Goal: Information Seeking & Learning: Learn about a topic

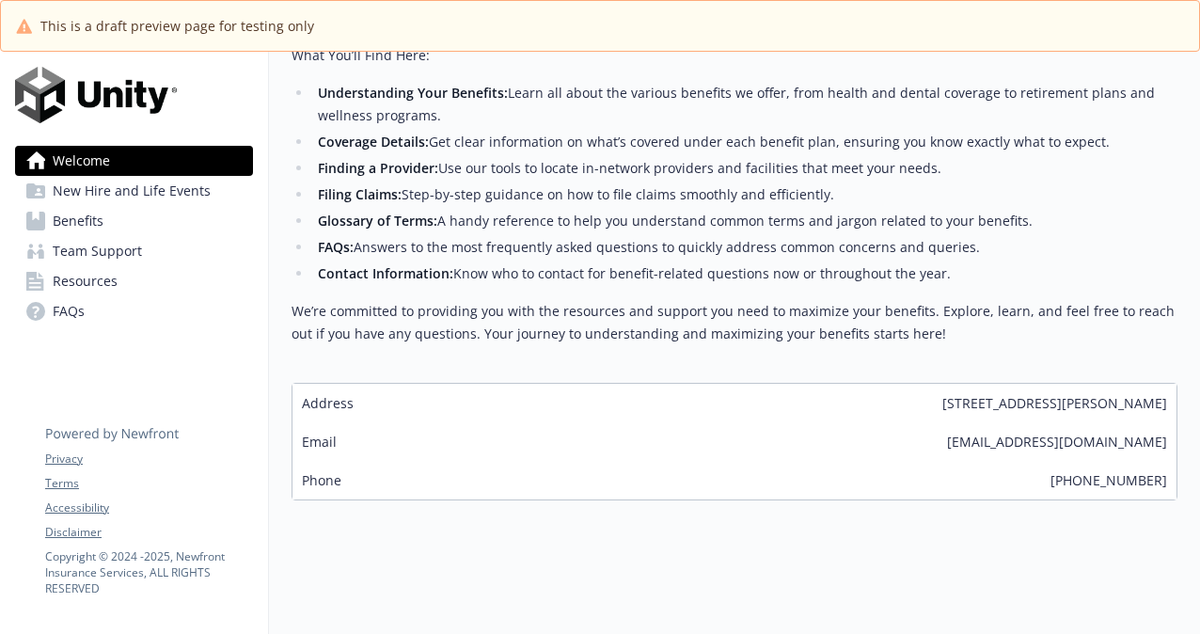
scroll to position [576, 0]
click at [175, 182] on span "New Hire and Life Events" at bounding box center [132, 191] width 158 height 30
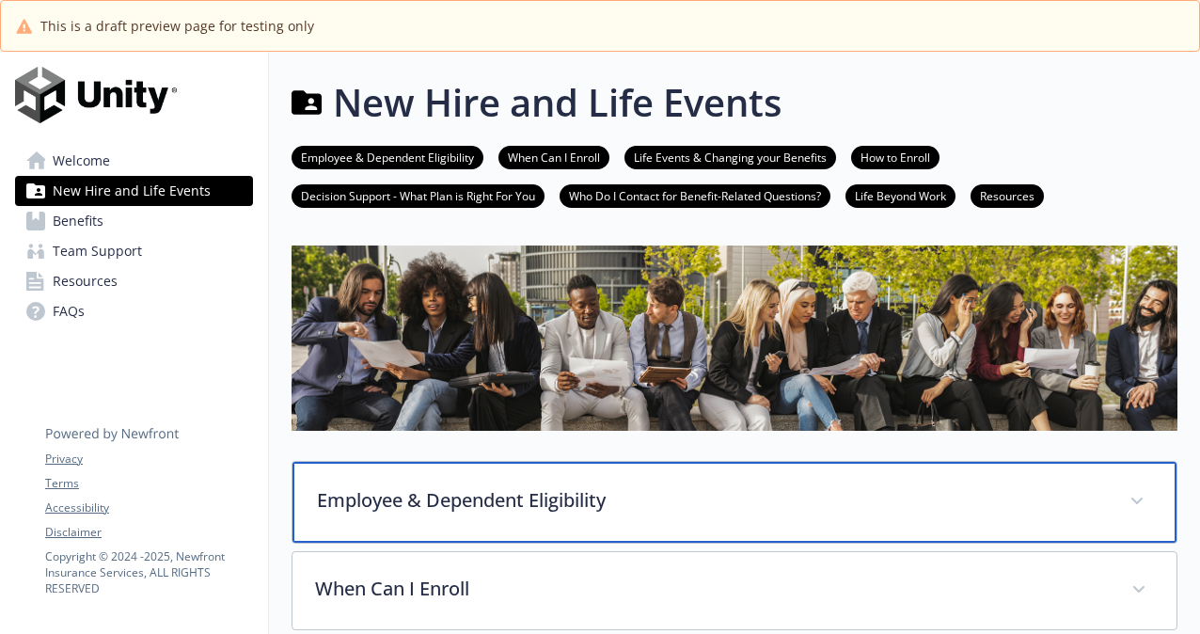
click at [543, 474] on div "Employee & Dependent Eligibility" at bounding box center [734, 502] width 884 height 81
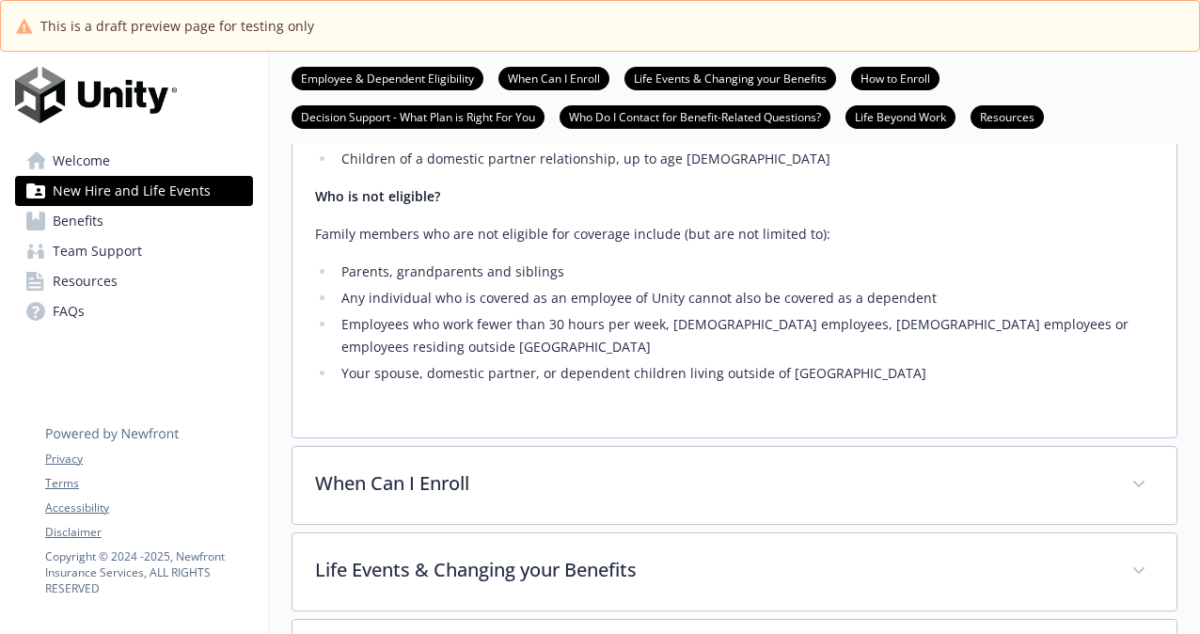
scroll to position [696, 0]
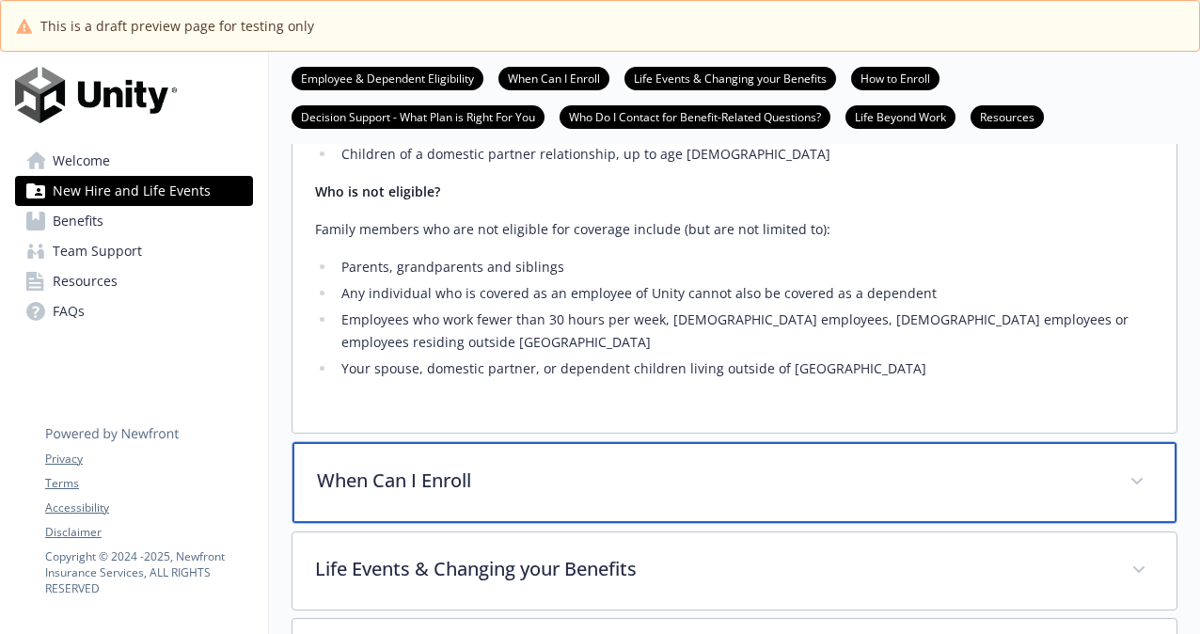
click at [550, 466] on p "When Can I Enroll" at bounding box center [712, 480] width 790 height 28
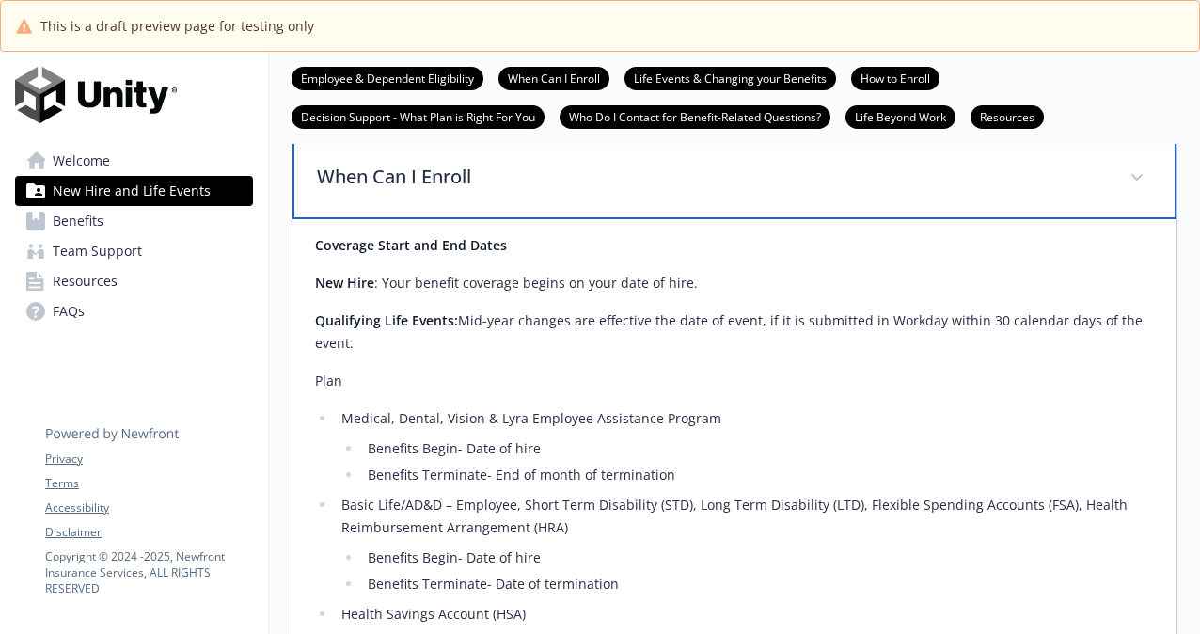
scroll to position [1101, 0]
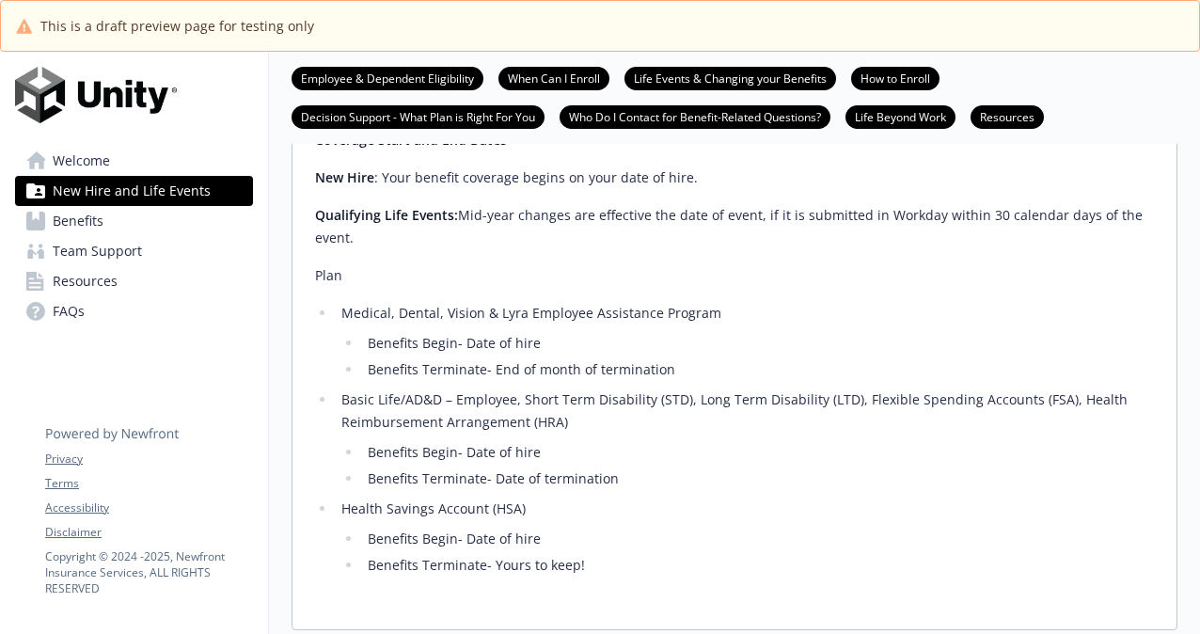
click at [615, 527] on li "Benefits Begin- Date of hire" at bounding box center [758, 538] width 792 height 23
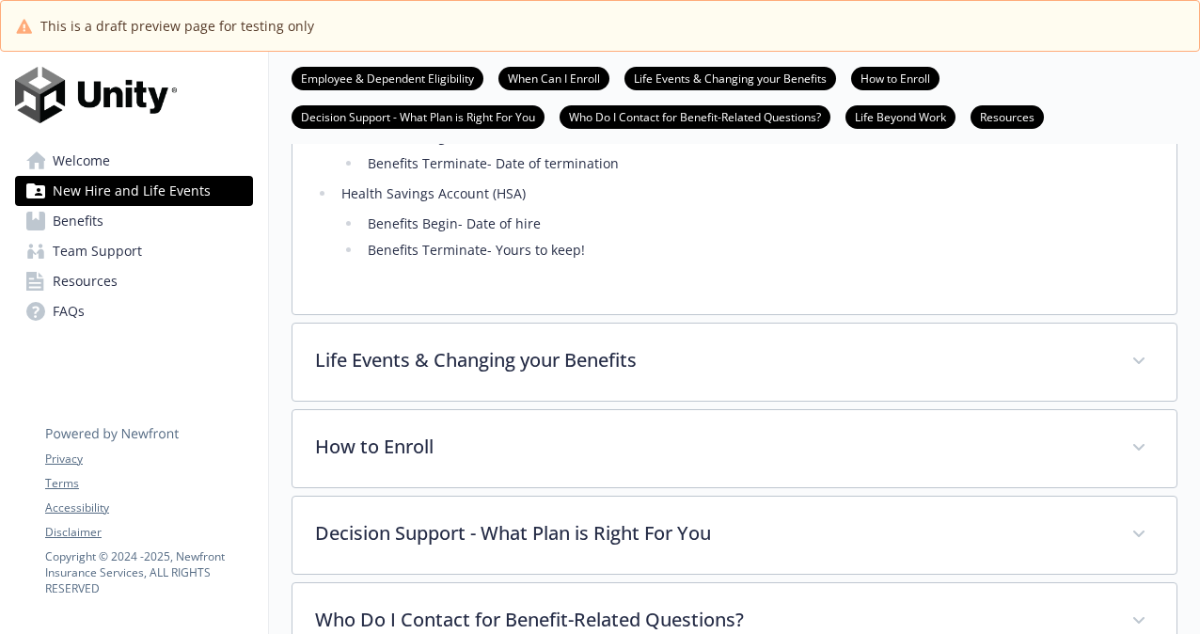
scroll to position [1428, 0]
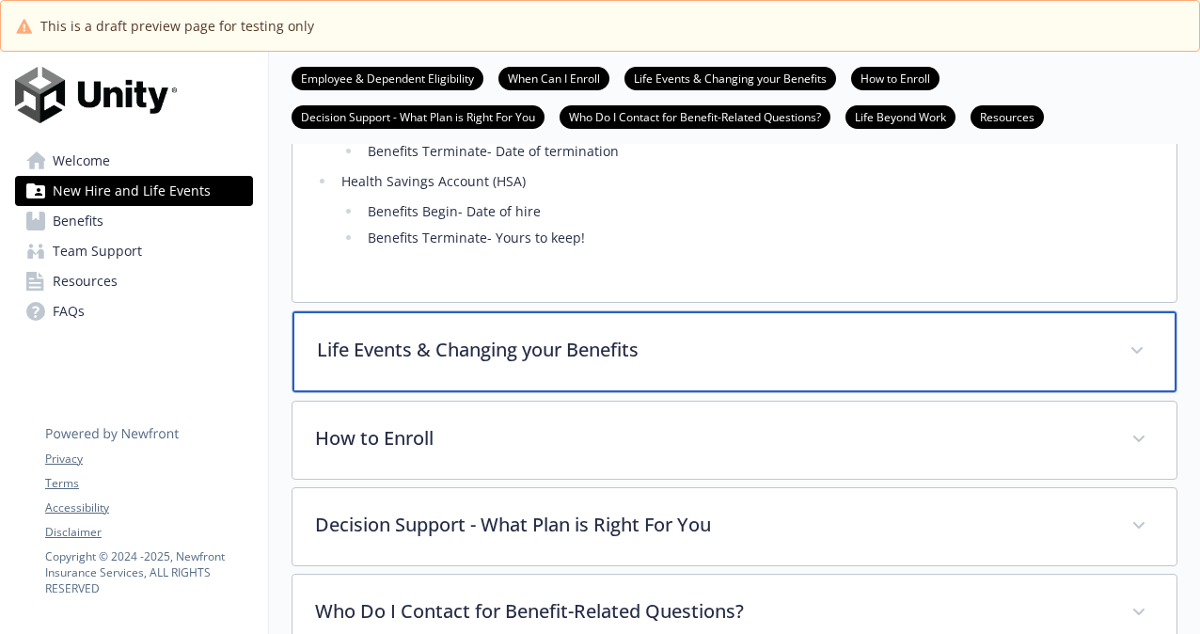
click at [615, 336] on p "Life Events & Changing your Benefits" at bounding box center [712, 350] width 790 height 28
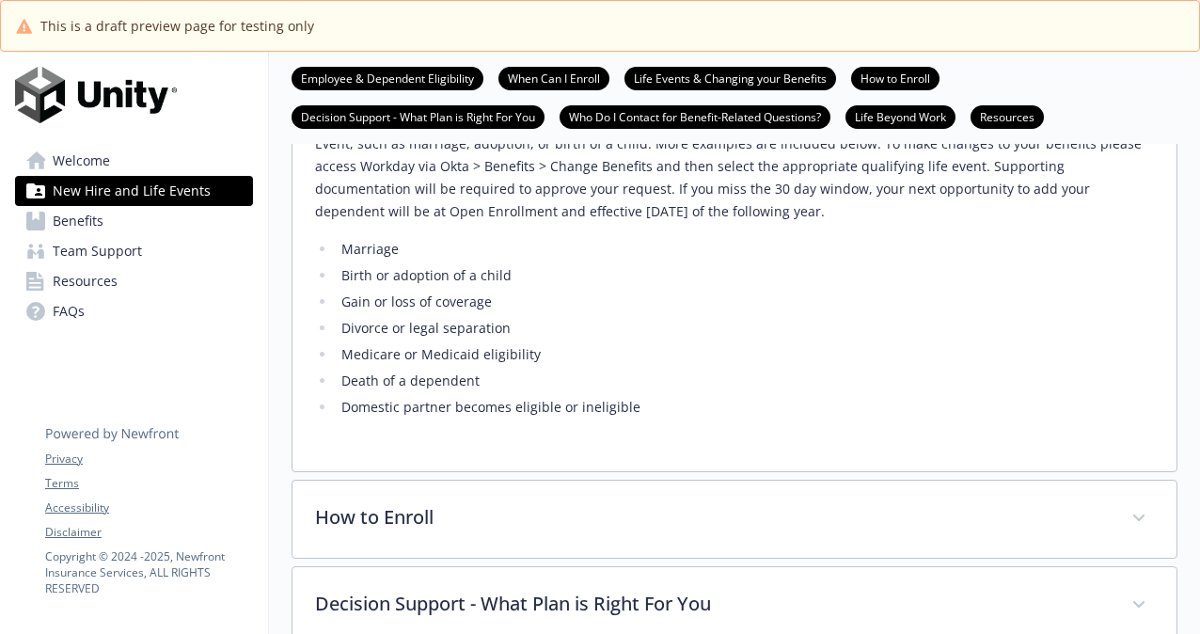
scroll to position [1764, 0]
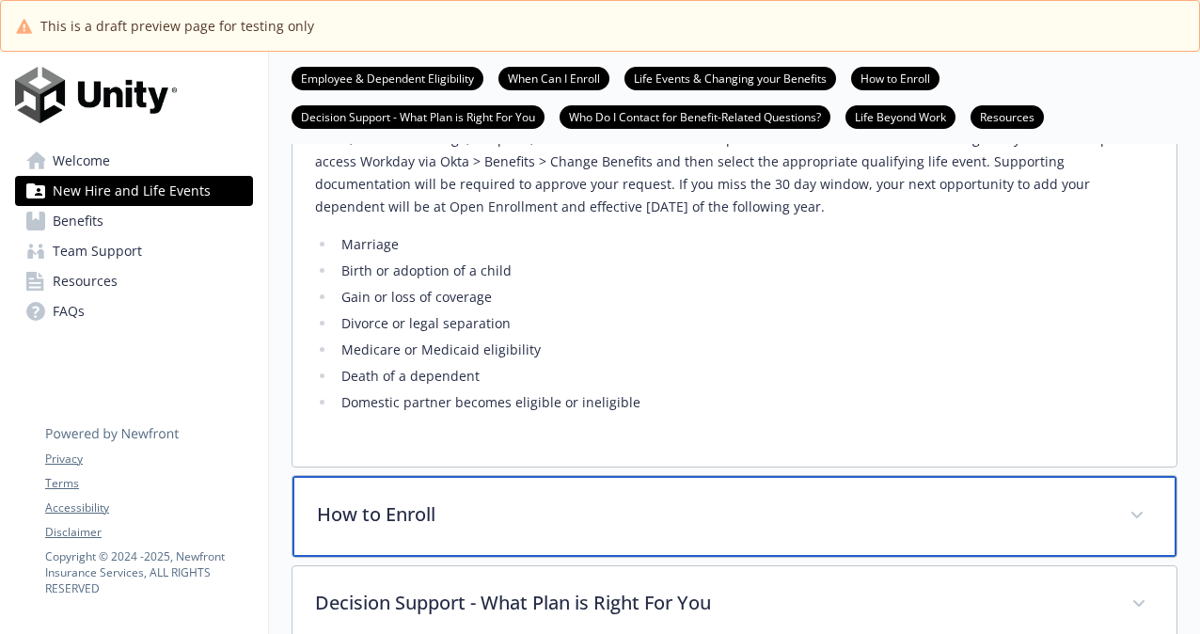
click at [615, 500] on p "How to Enroll" at bounding box center [712, 514] width 790 height 28
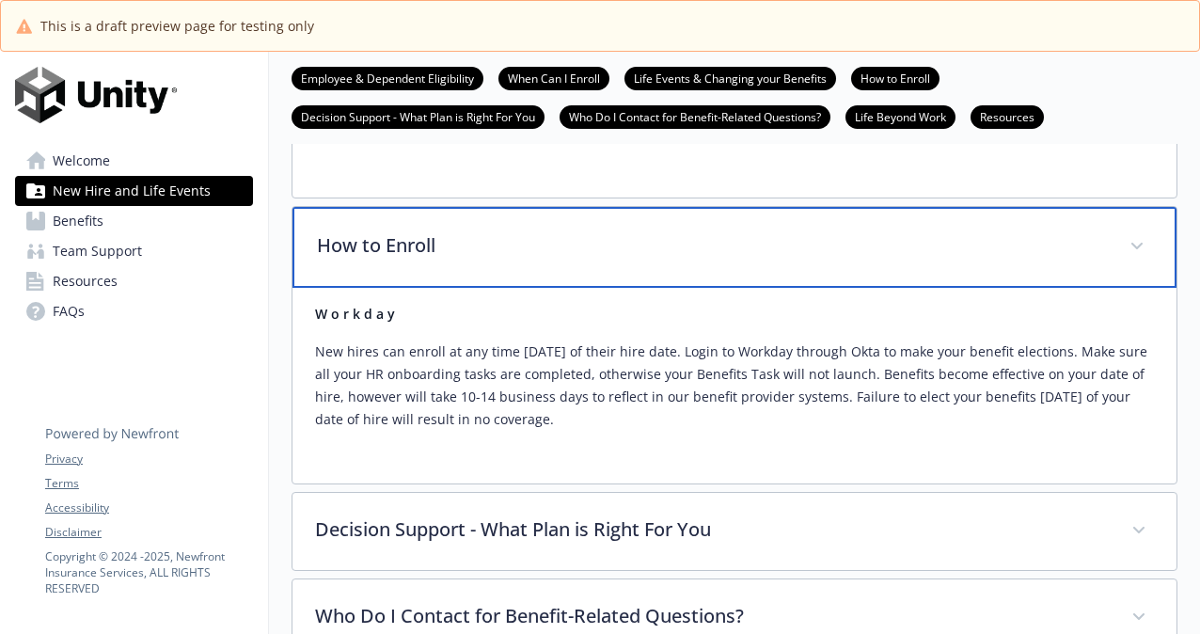
scroll to position [2034, 0]
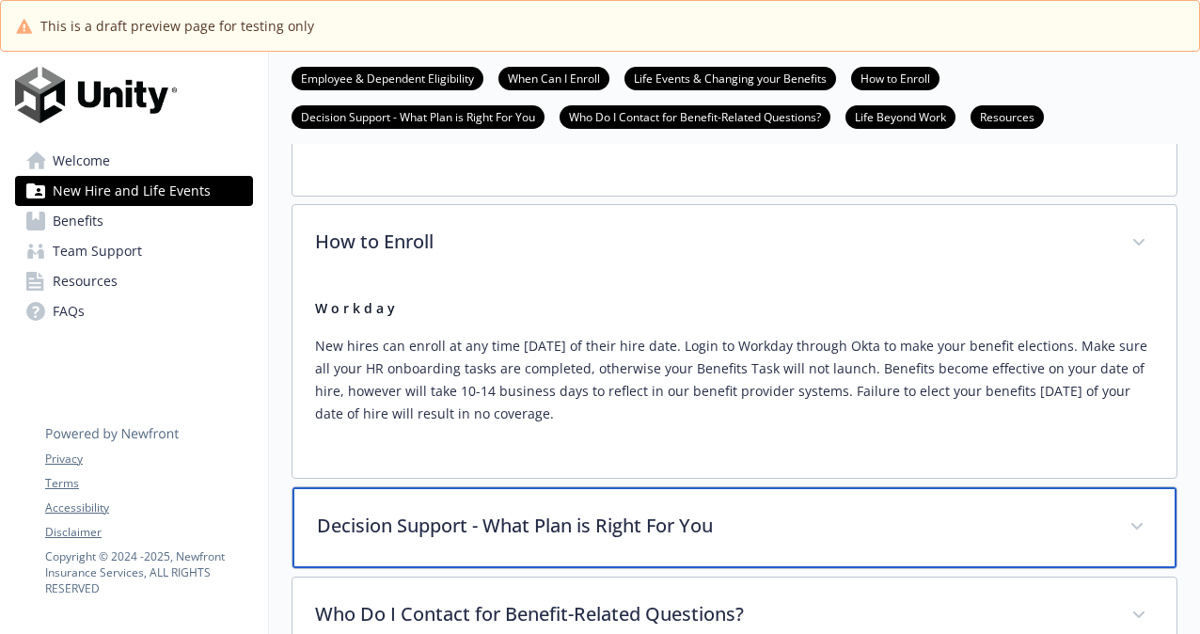
click at [615, 511] on p "Decision Support - What Plan is Right For You" at bounding box center [712, 525] width 790 height 28
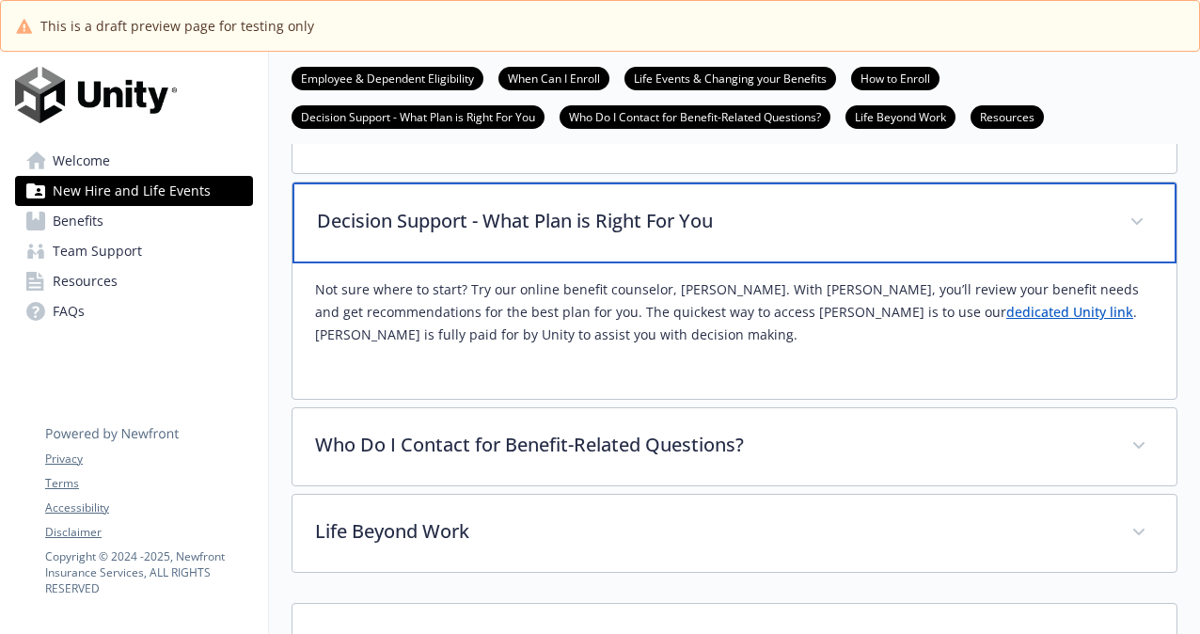
scroll to position [2336, 0]
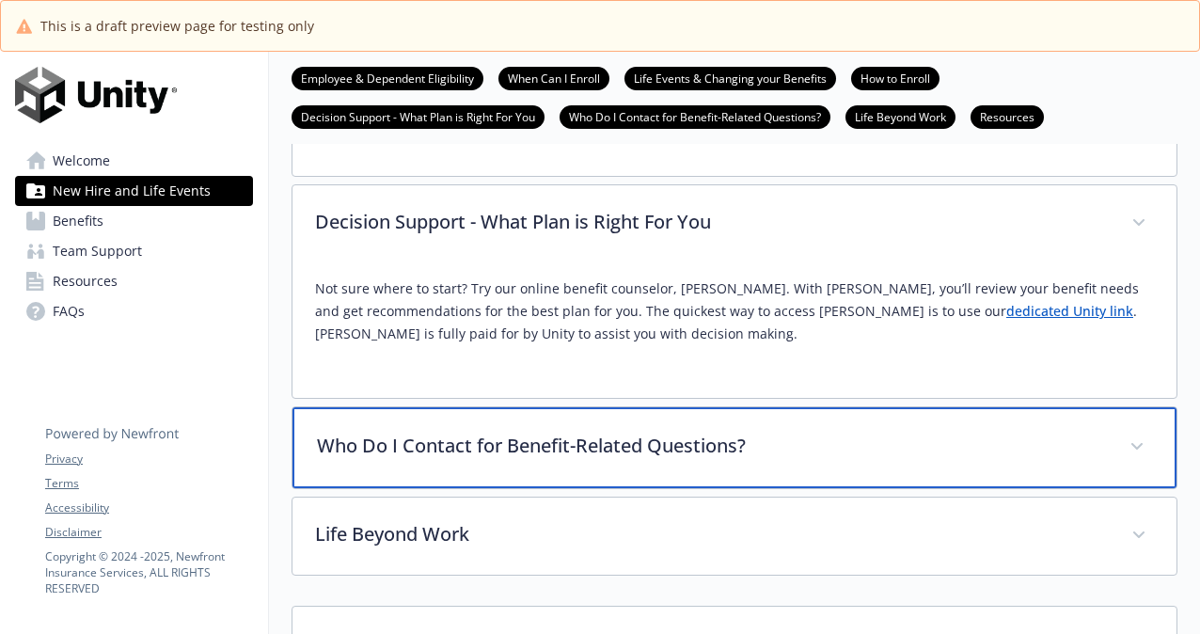
click at [615, 431] on p "Who Do I Contact for Benefit-Related Questions?" at bounding box center [712, 445] width 790 height 28
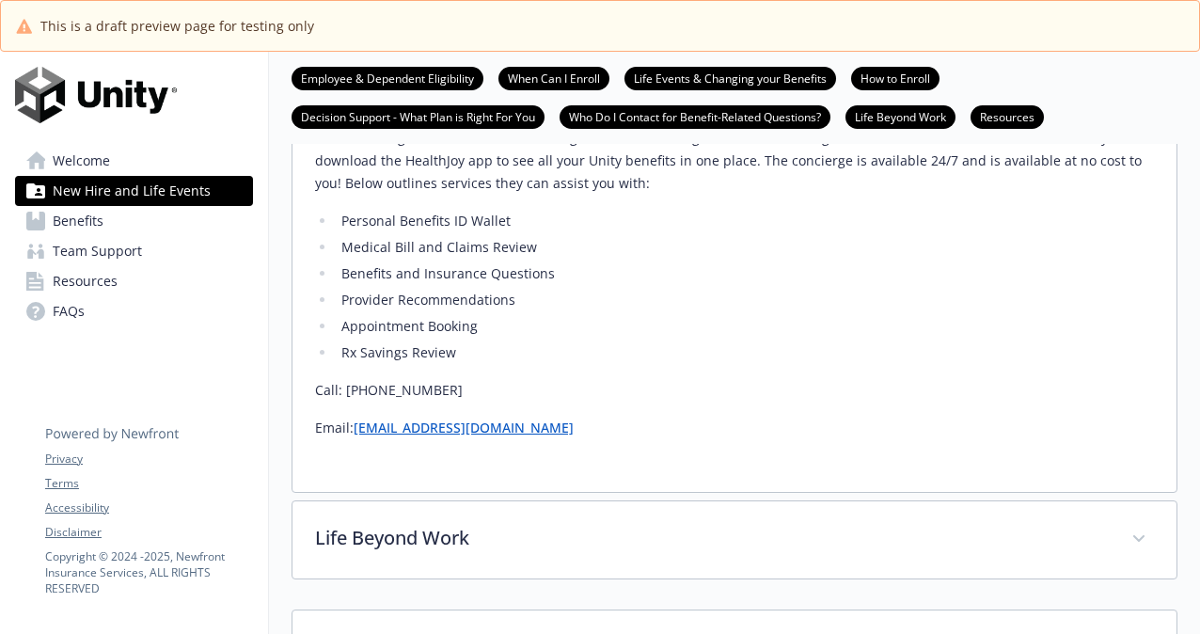
scroll to position [2871, 0]
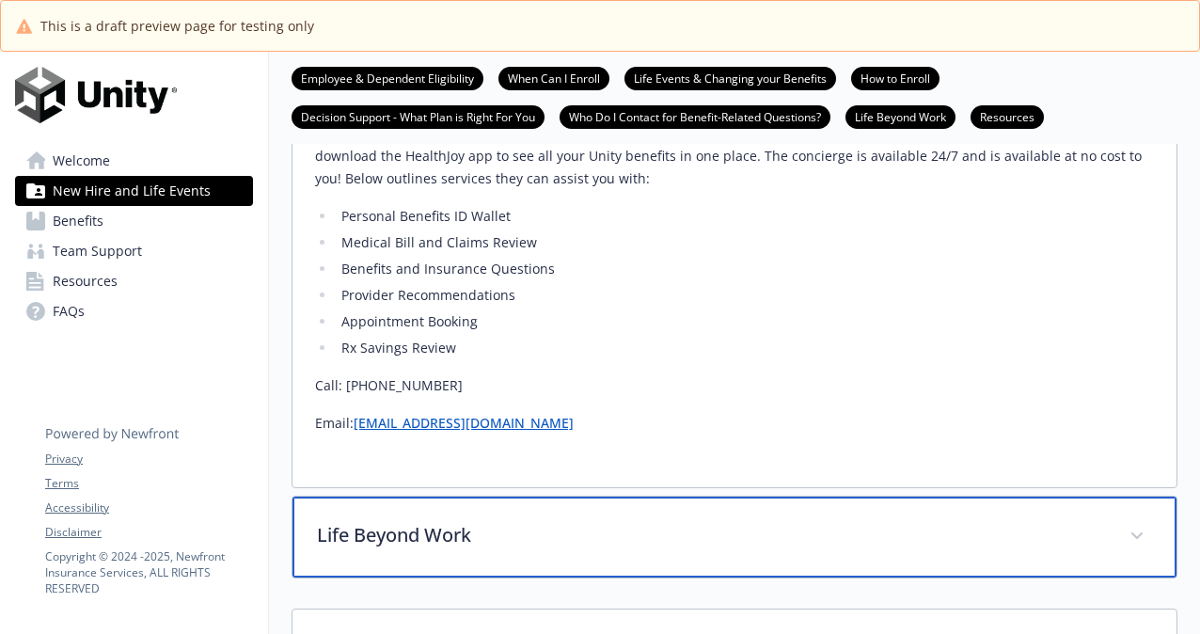
click at [615, 521] on p "Life Beyond Work" at bounding box center [712, 535] width 790 height 28
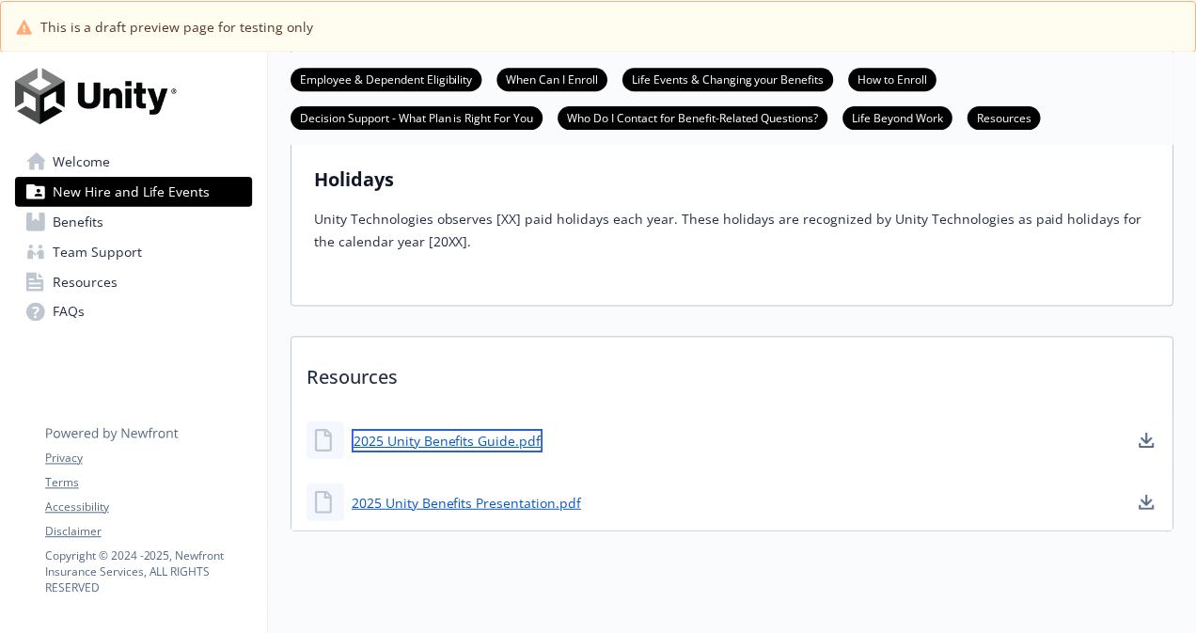
scroll to position [3505, 0]
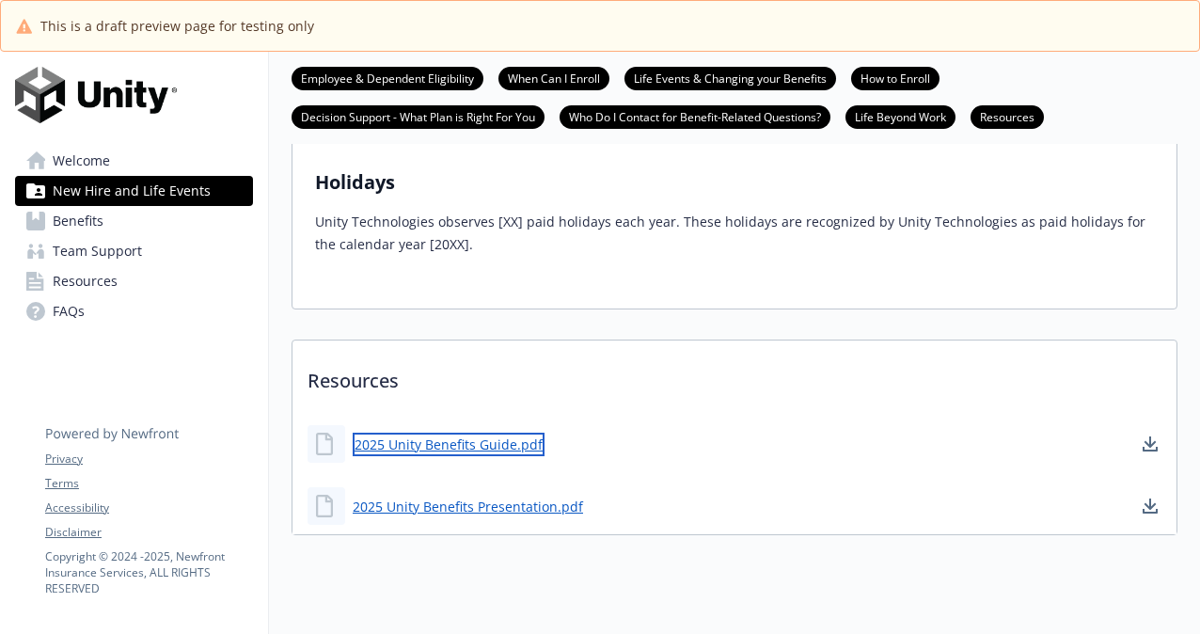
click at [530, 432] on link "2025 Unity Benefits Guide.pdf" at bounding box center [449, 444] width 192 height 24
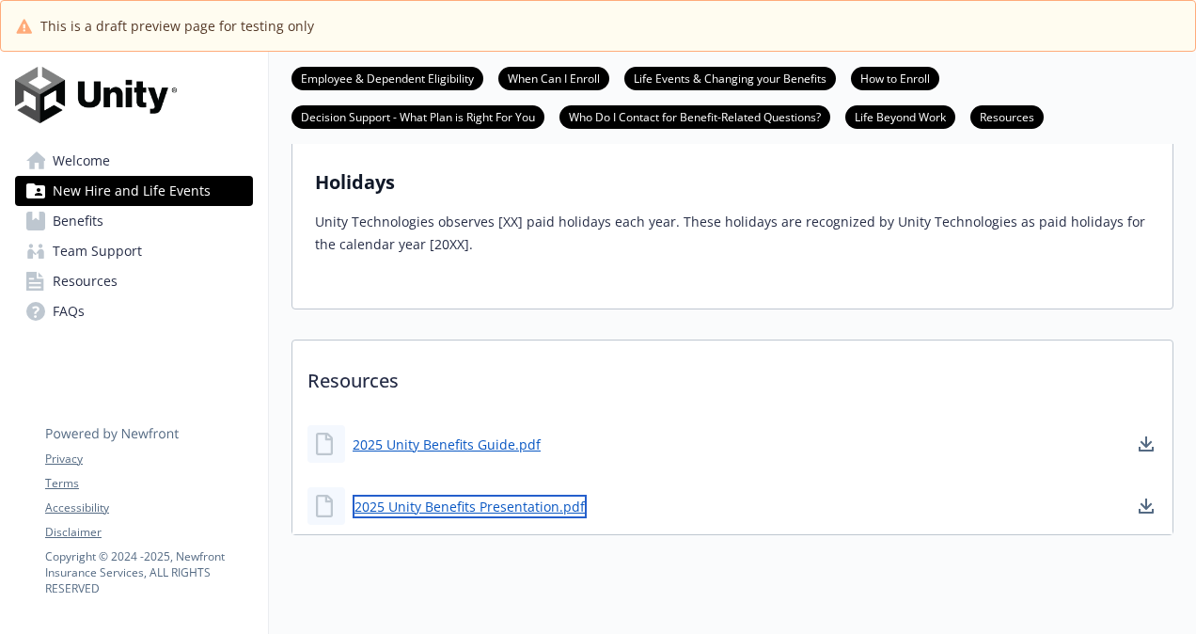
click at [513, 494] on link "2025 Unity Benefits Presentation.pdf" at bounding box center [470, 506] width 234 height 24
click at [79, 215] on span "Benefits" at bounding box center [78, 221] width 51 height 30
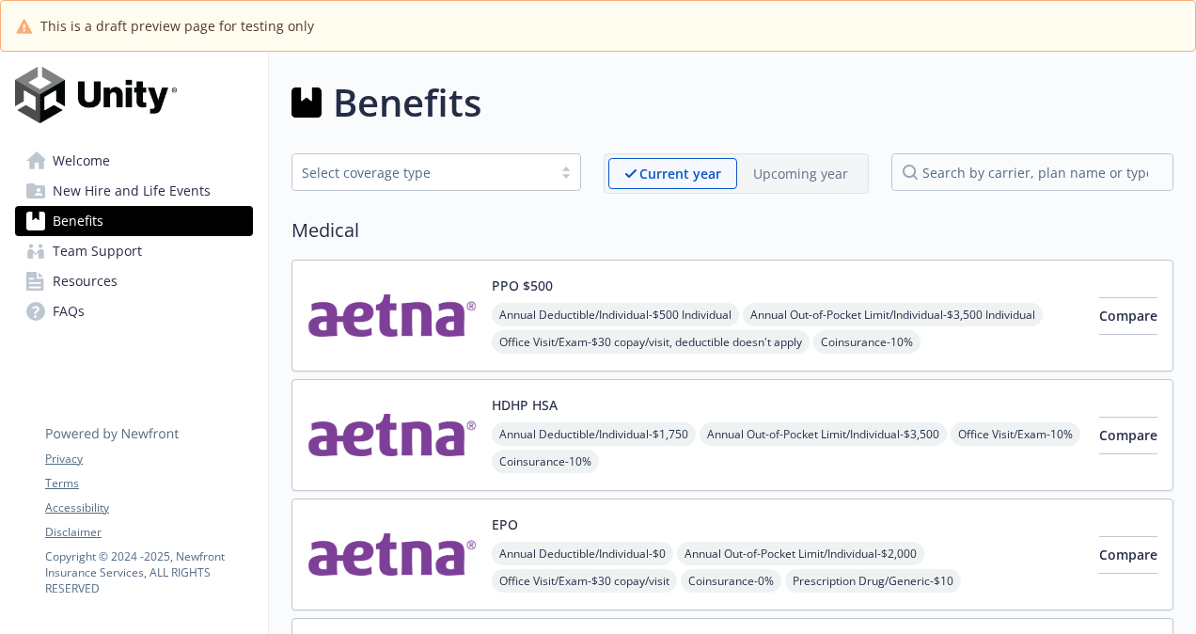
click at [406, 306] on img at bounding box center [391, 315] width 169 height 80
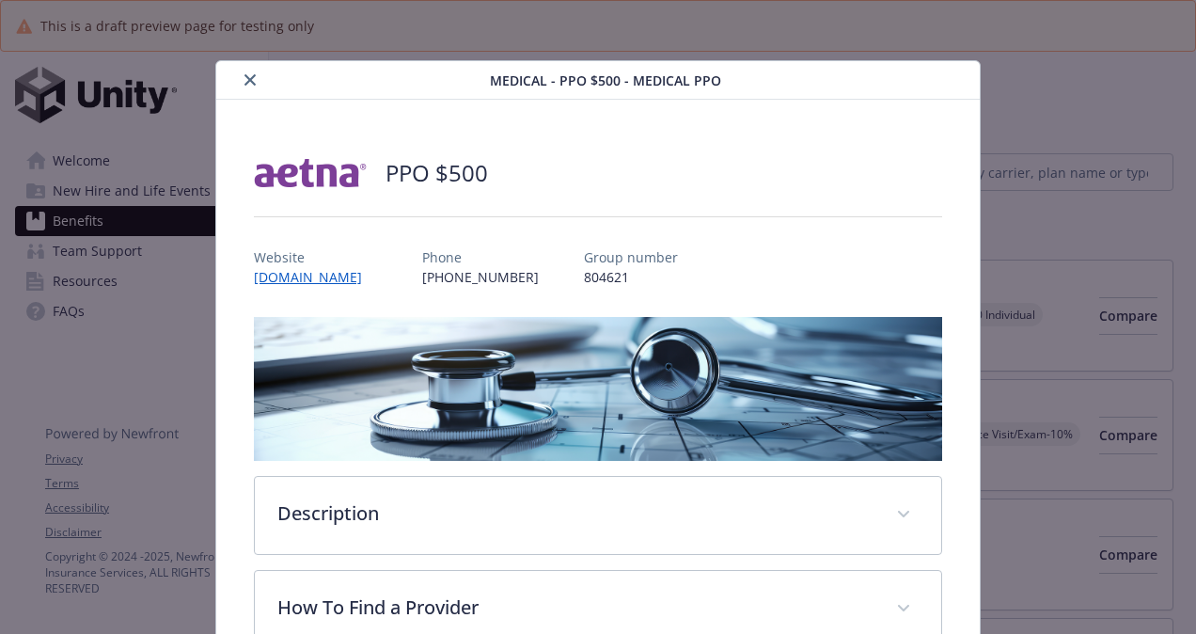
scroll to position [56, 0]
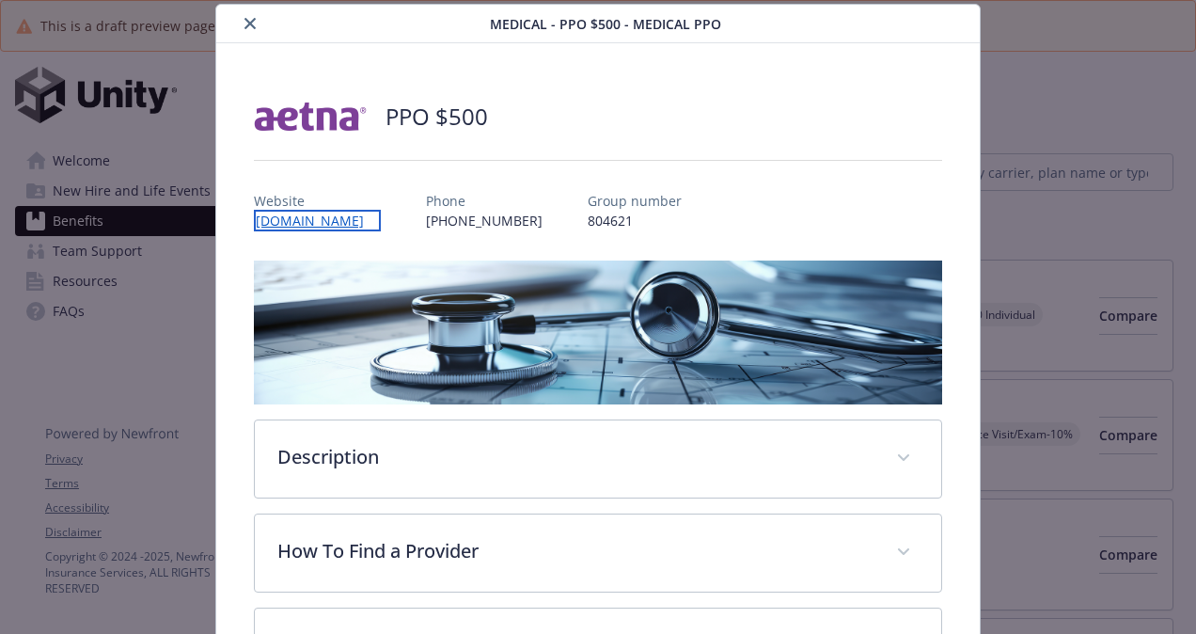
click at [282, 222] on link "[DOMAIN_NAME]" at bounding box center [317, 221] width 127 height 22
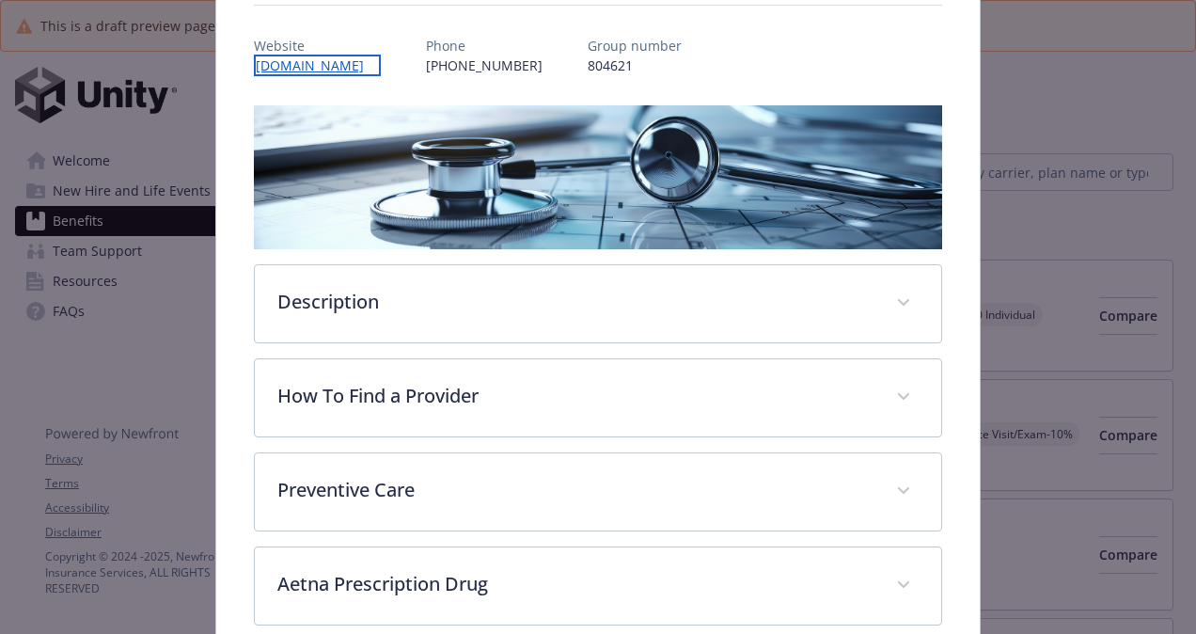
scroll to position [212, 0]
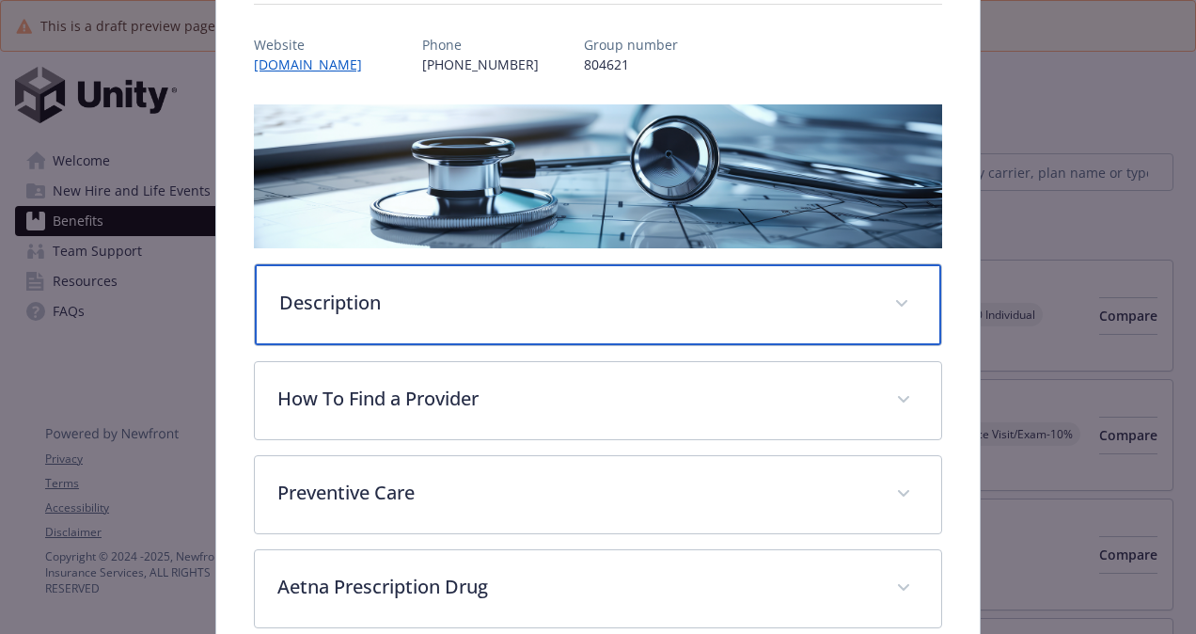
click at [496, 305] on p "Description" at bounding box center [575, 303] width 592 height 28
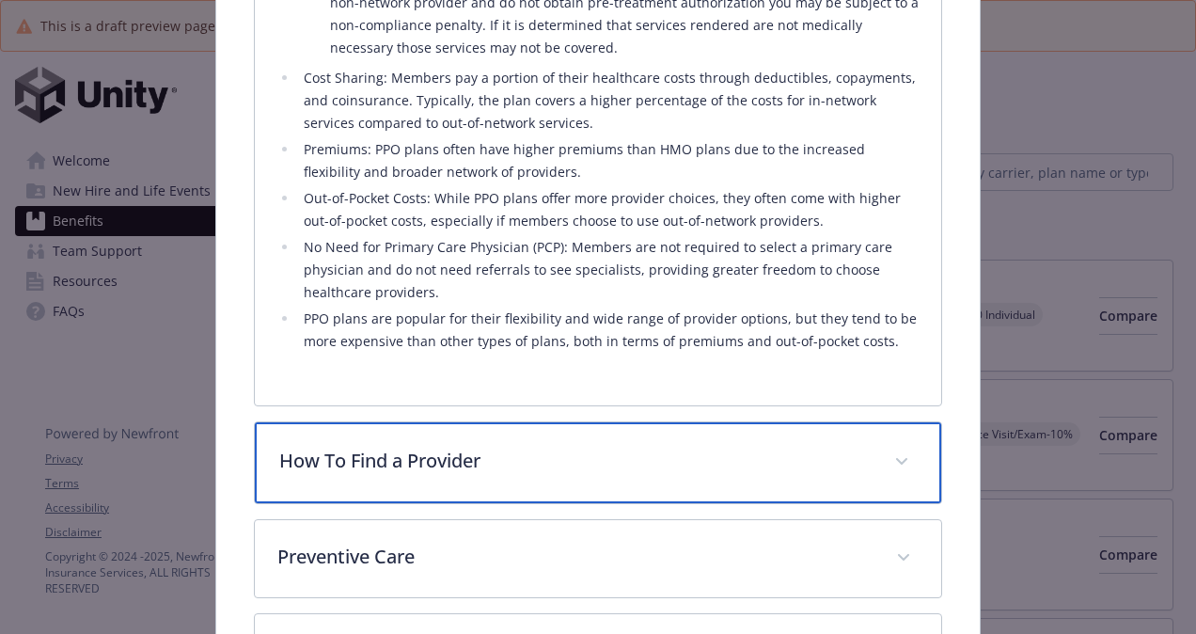
scroll to position [933, 0]
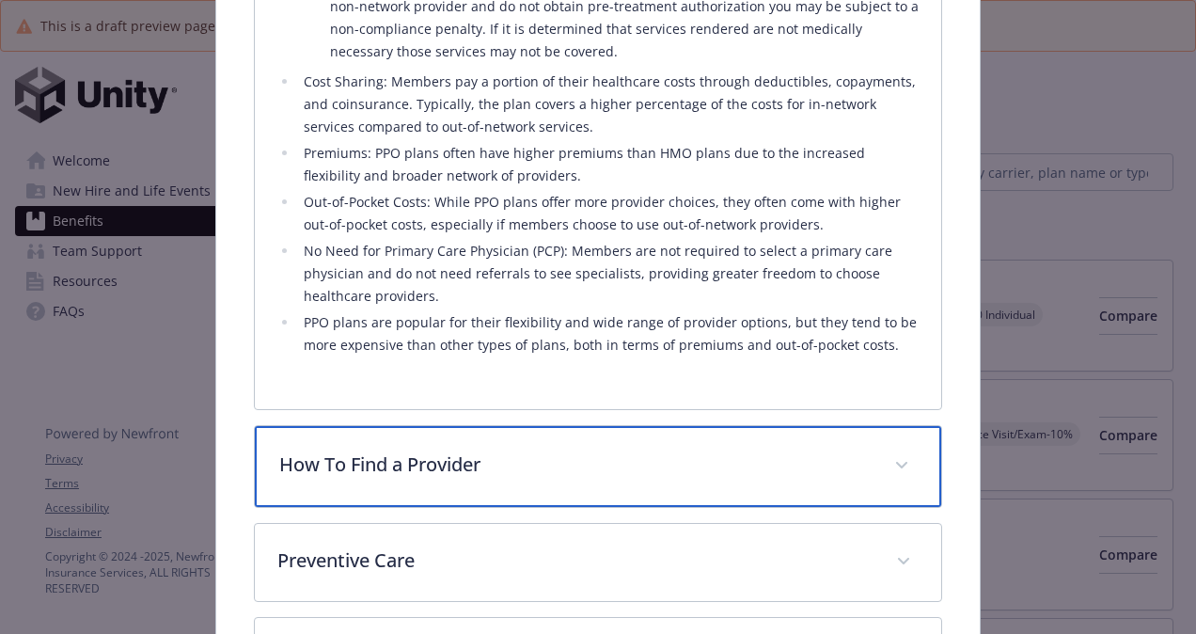
click at [293, 453] on p "How To Find a Provider" at bounding box center [575, 464] width 592 height 28
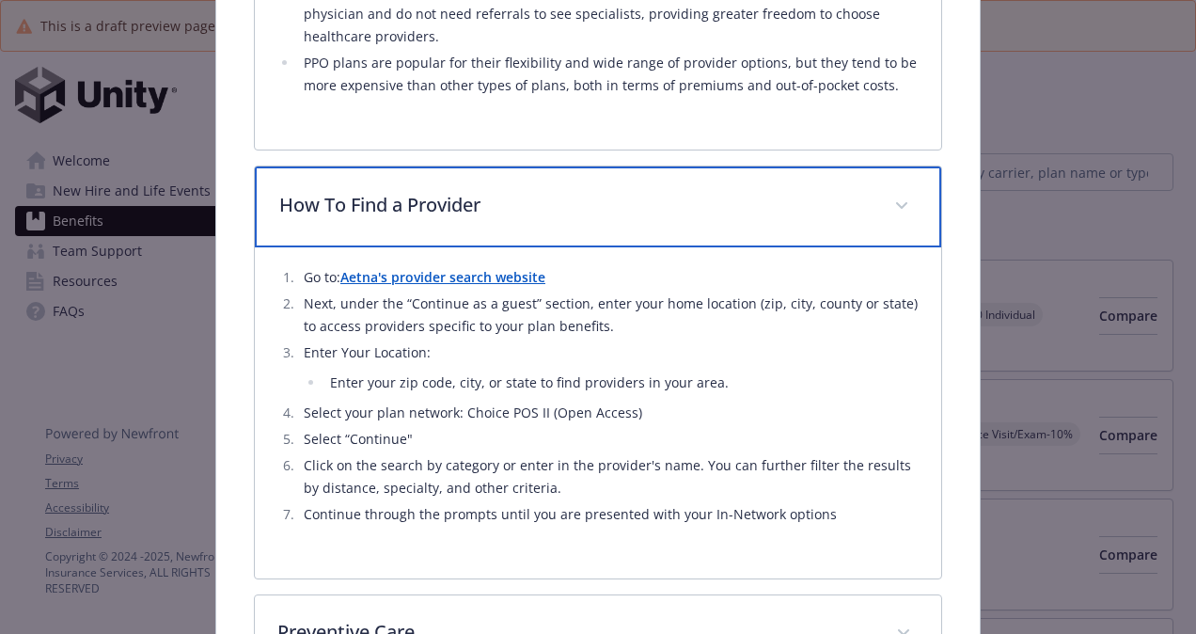
scroll to position [1195, 0]
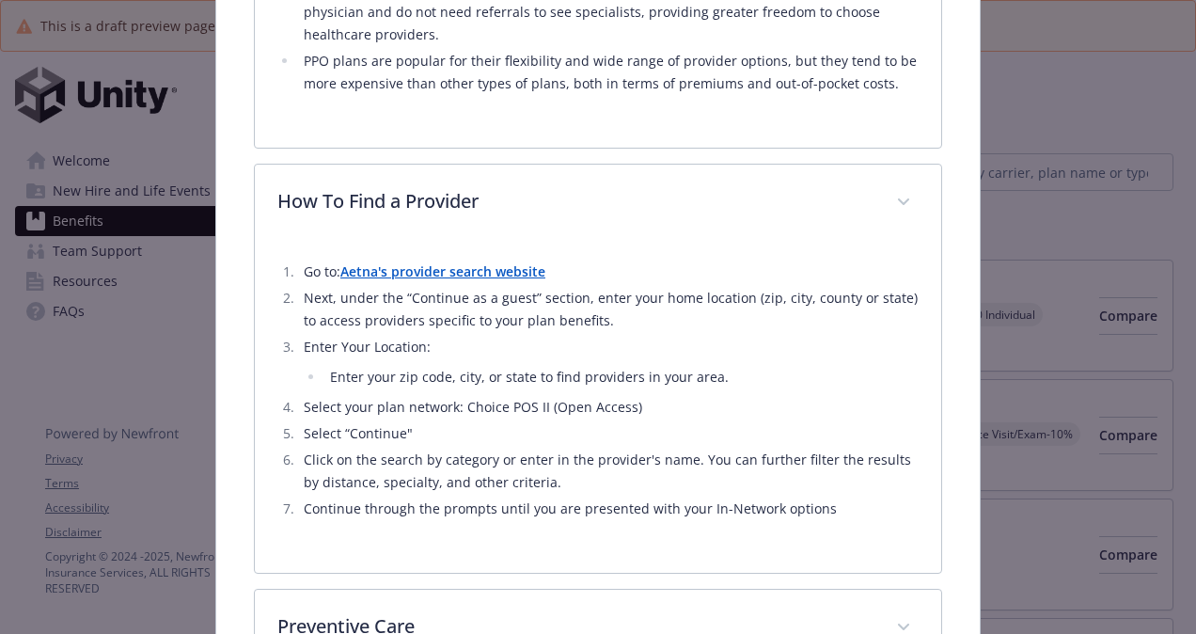
click at [414, 264] on strong "Aetna's provider search website" at bounding box center [442, 271] width 205 height 18
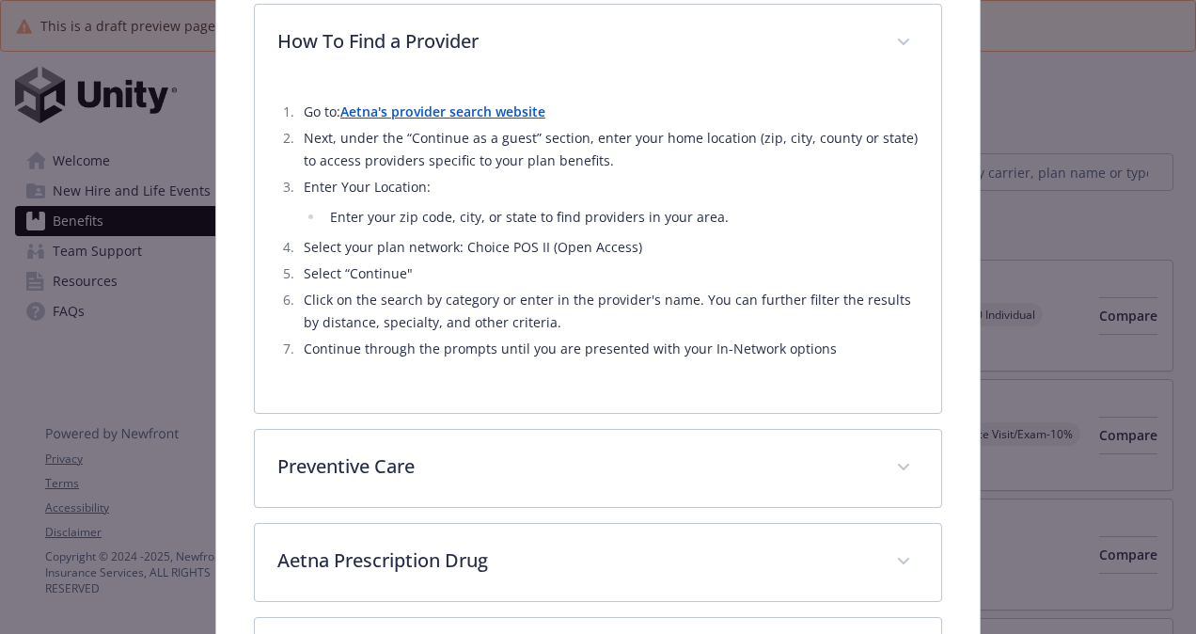
scroll to position [1379, 0]
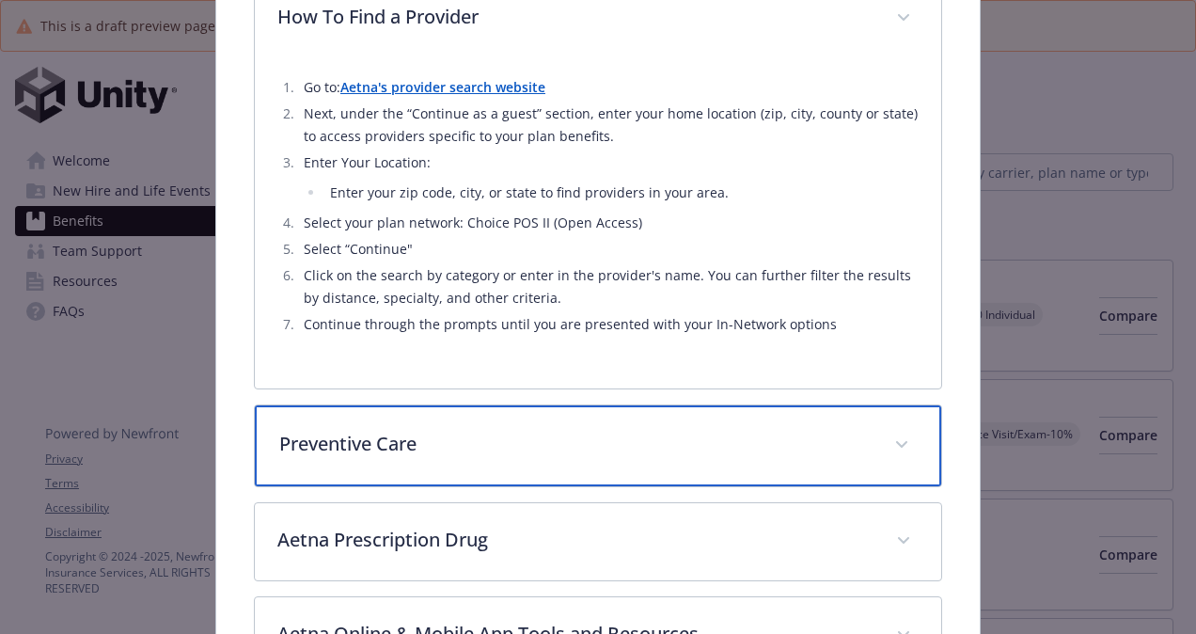
click at [538, 445] on p "Preventive Care" at bounding box center [575, 444] width 592 height 28
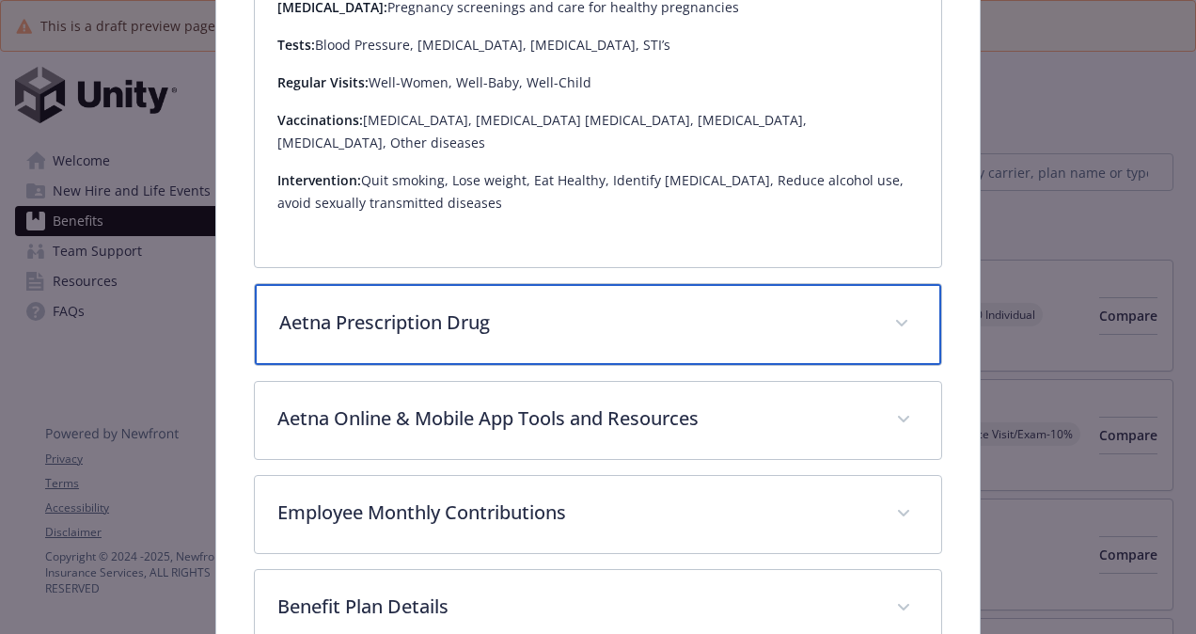
scroll to position [1974, 0]
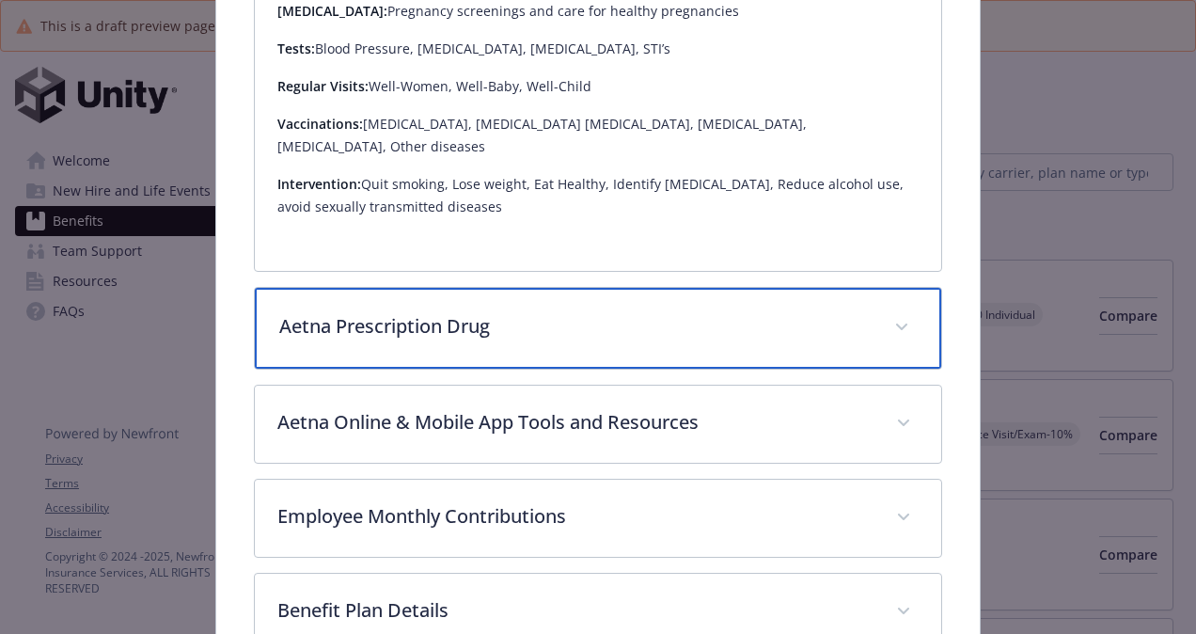
click at [615, 312] on span "details for plan Medical - PPO $500 - Medical PPO" at bounding box center [901, 327] width 30 height 30
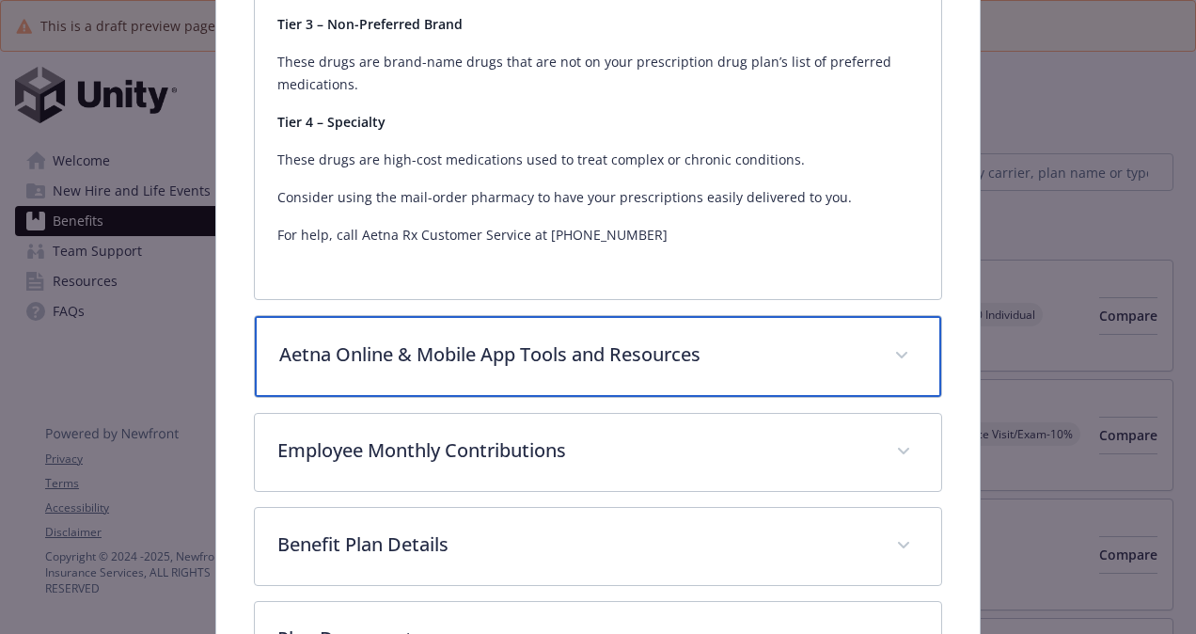
scroll to position [2615, 0]
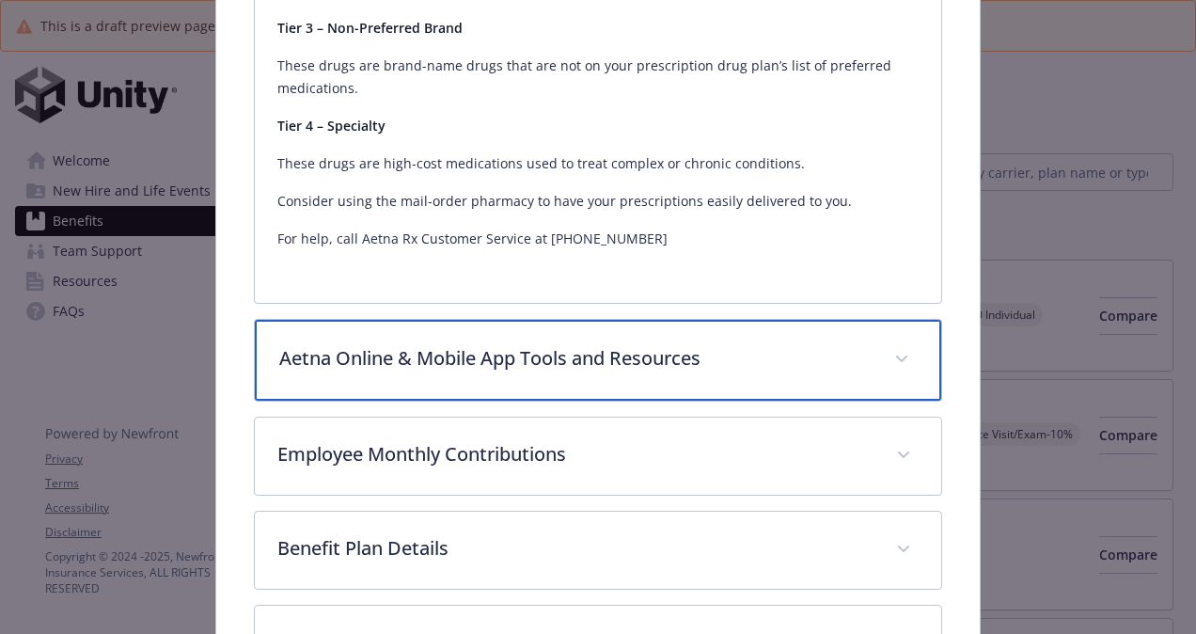
click at [615, 344] on span "details for plan Medical - PPO $500 - Medical PPO" at bounding box center [901, 359] width 30 height 30
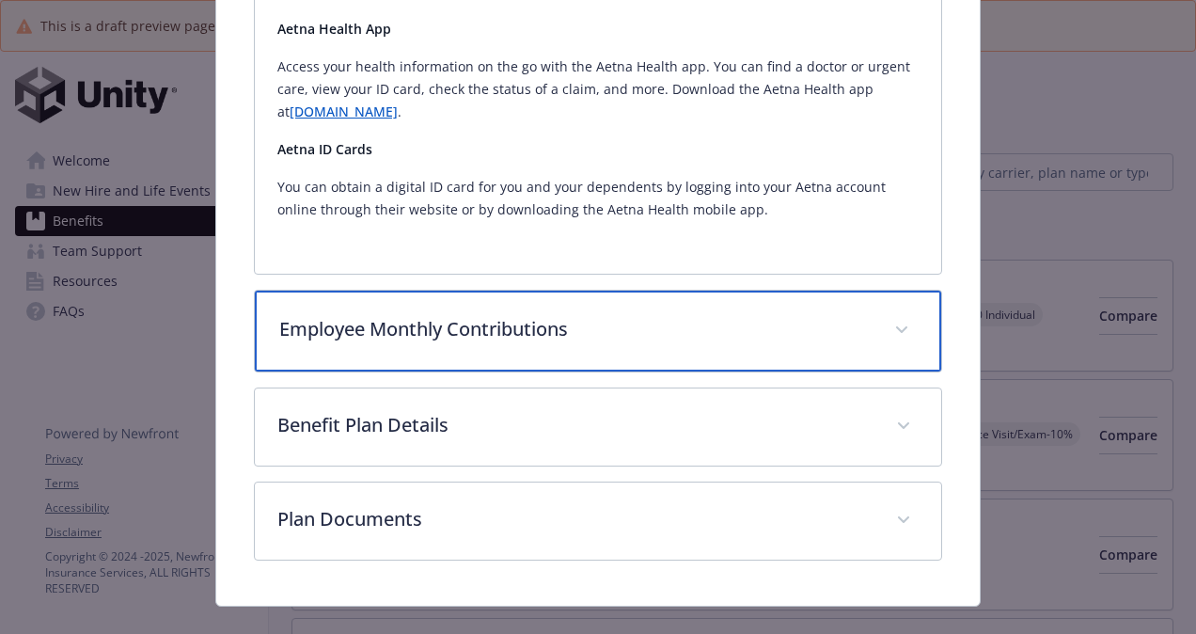
scroll to position [3126, 0]
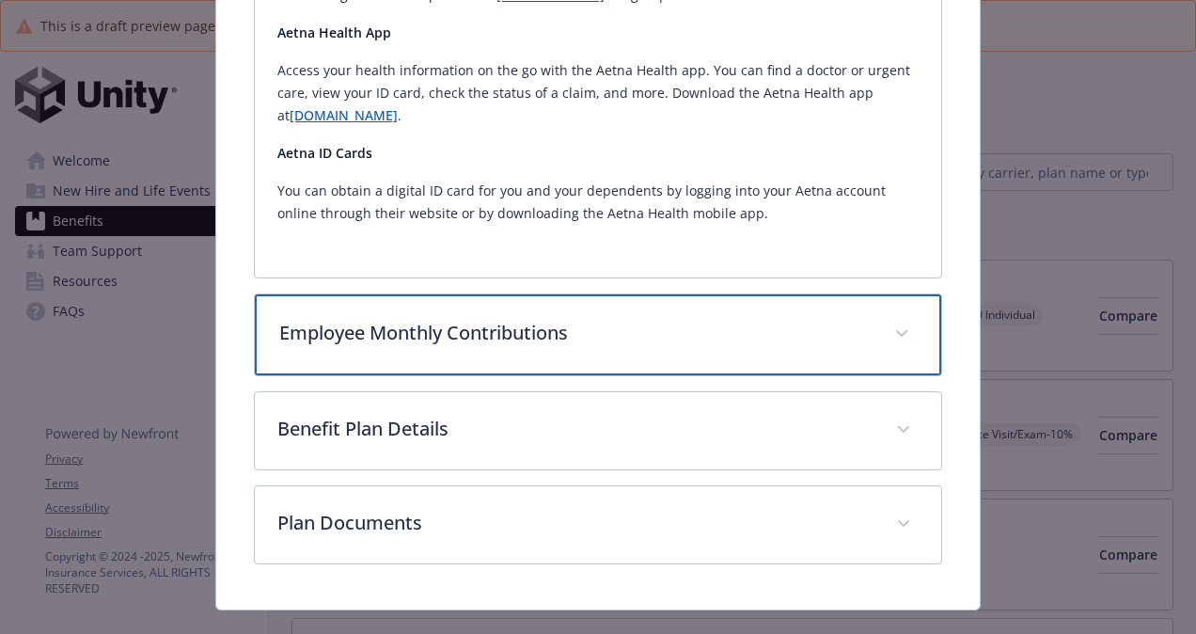
click at [615, 319] on p "Employee Monthly Contributions" at bounding box center [575, 333] width 592 height 28
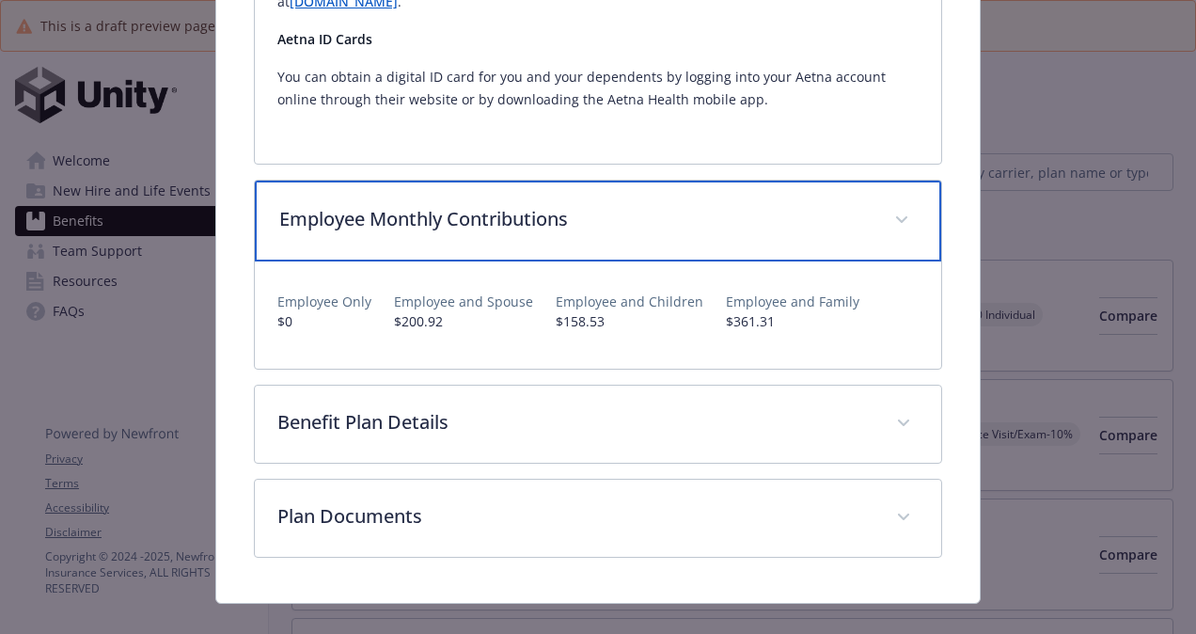
scroll to position [3239, 0]
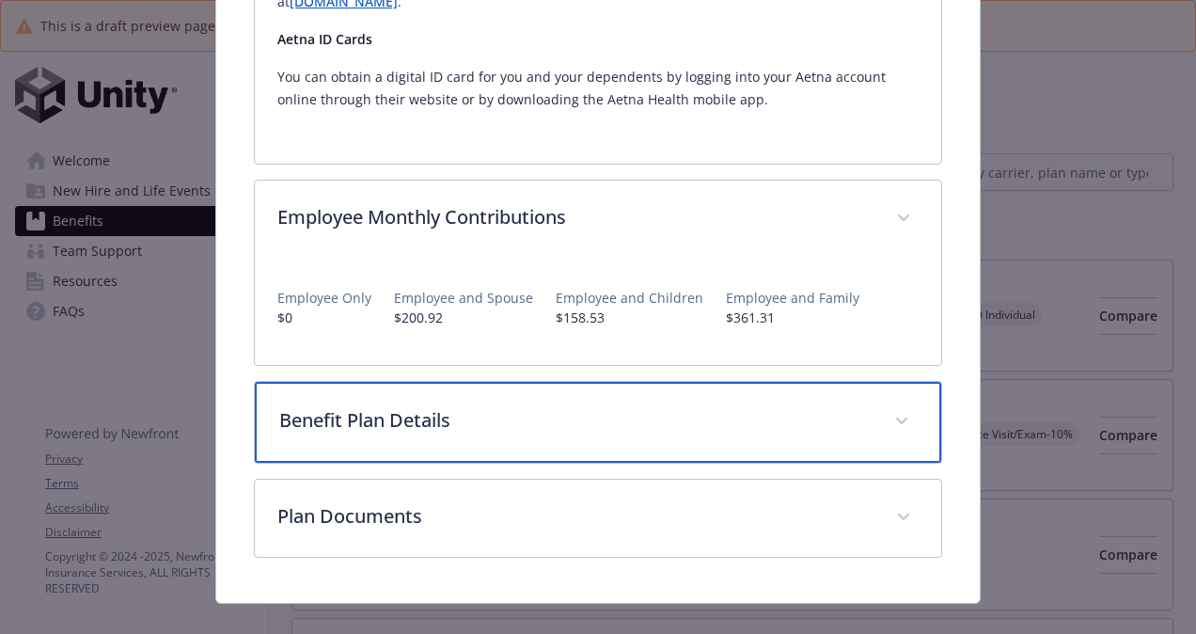
click at [615, 406] on p "Benefit Plan Details" at bounding box center [575, 420] width 592 height 28
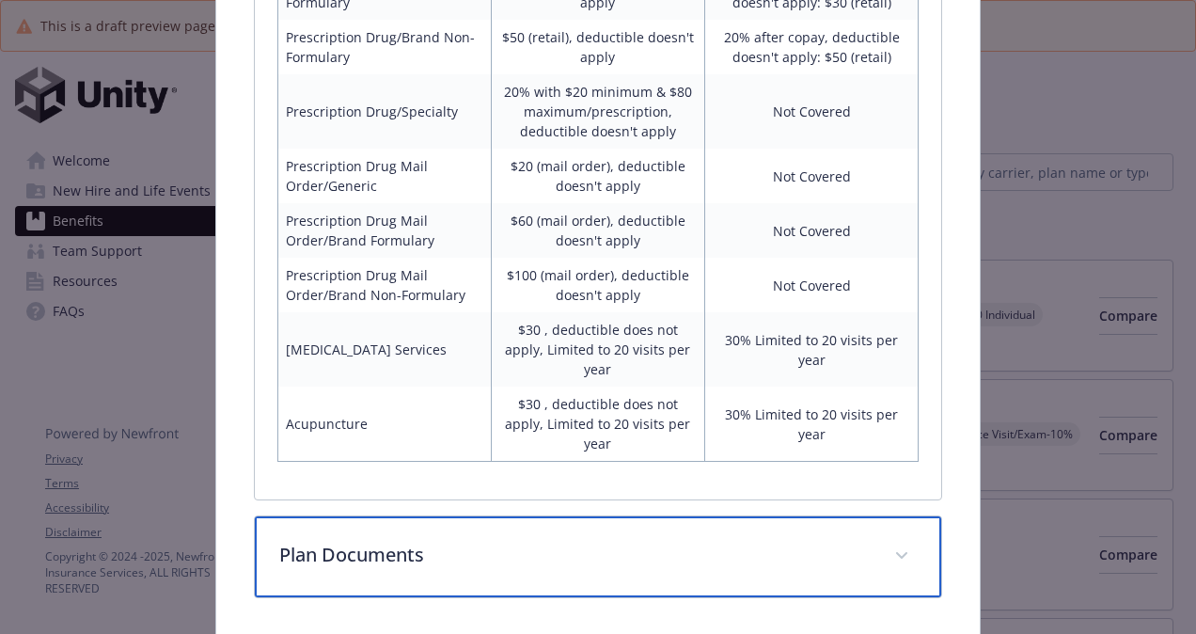
scroll to position [4559, 0]
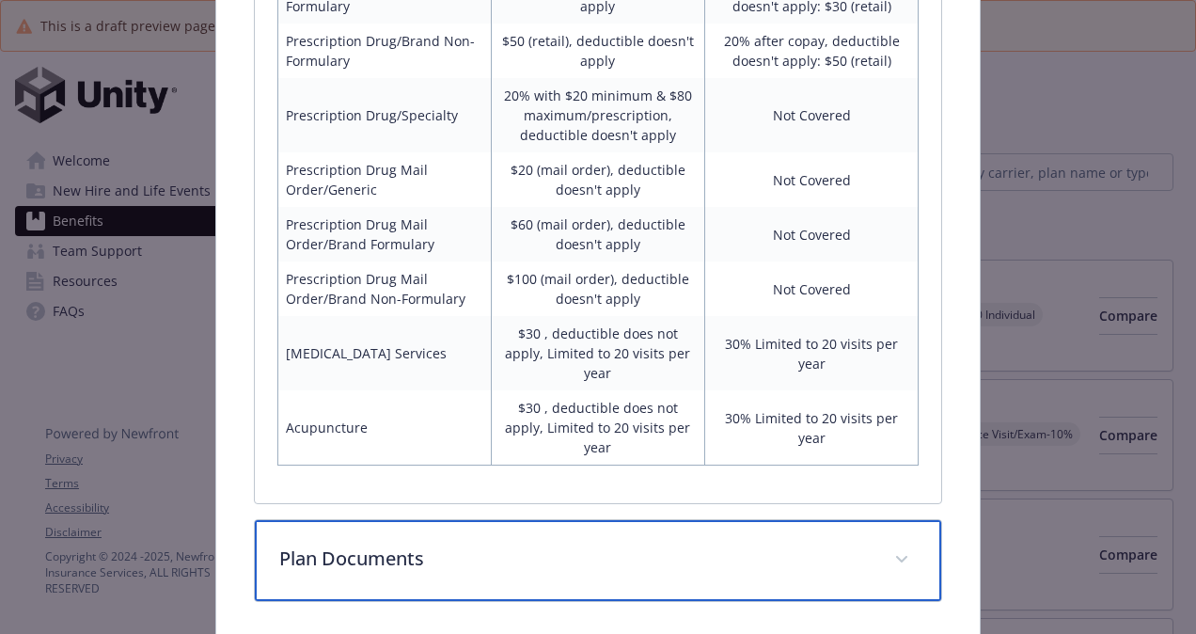
click at [538, 544] on p "Plan Documents" at bounding box center [575, 558] width 592 height 28
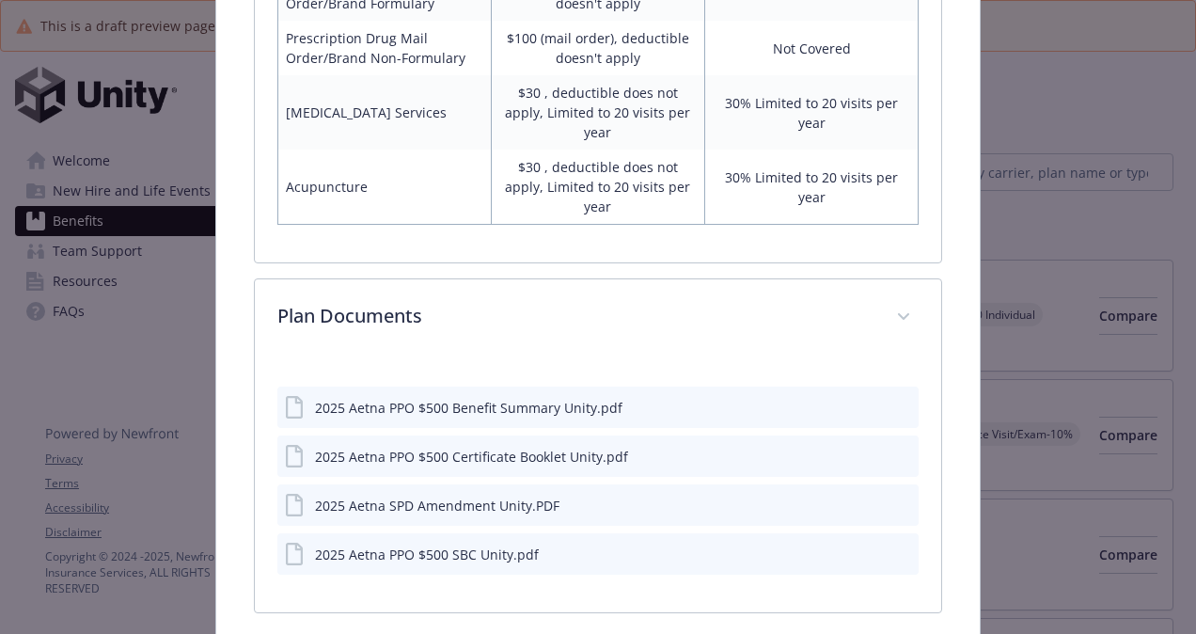
scroll to position [4801, 0]
click at [615, 545] on icon "preview file" at bounding box center [900, 551] width 17 height 13
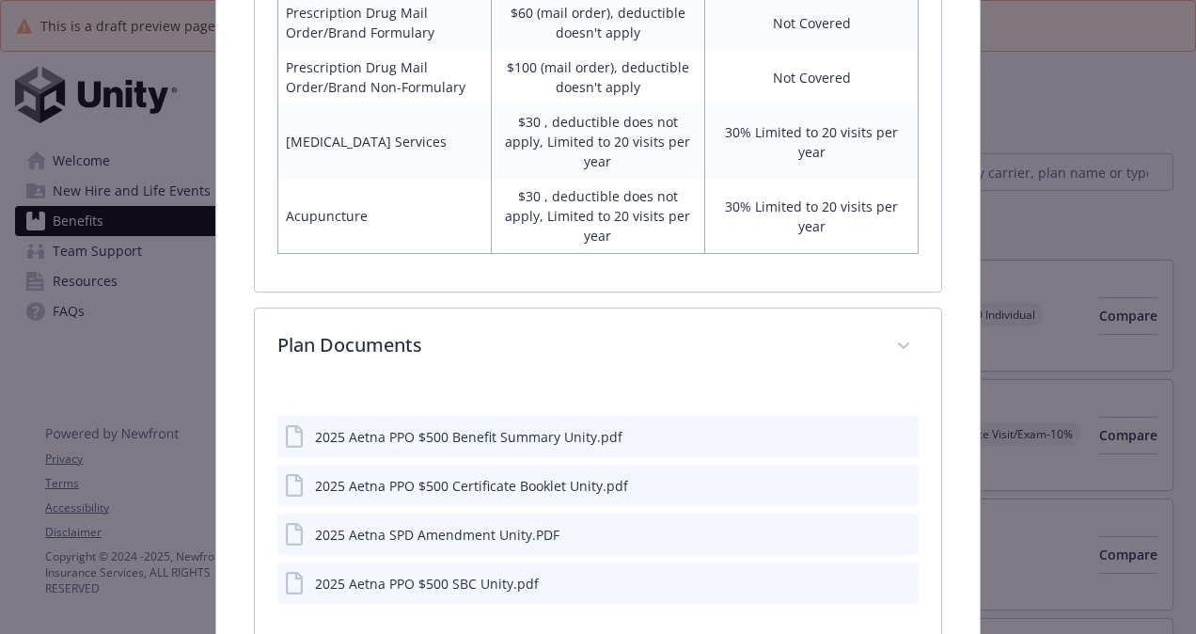
scroll to position [4774, 0]
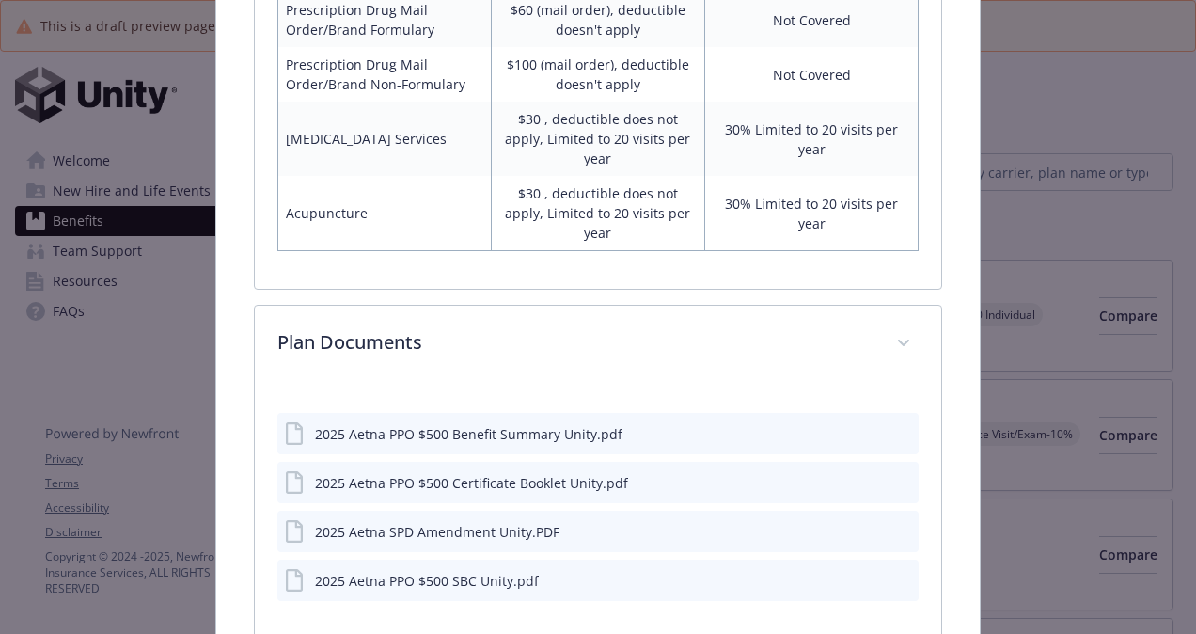
click at [615, 475] on icon "preview file" at bounding box center [900, 481] width 17 height 13
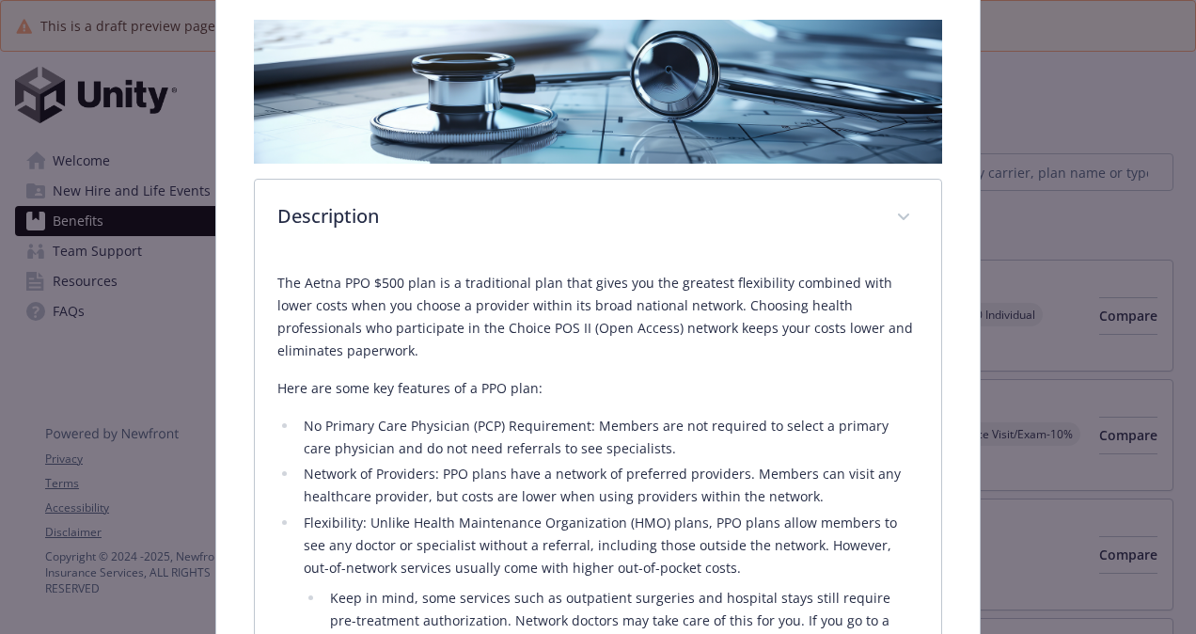
scroll to position [0, 0]
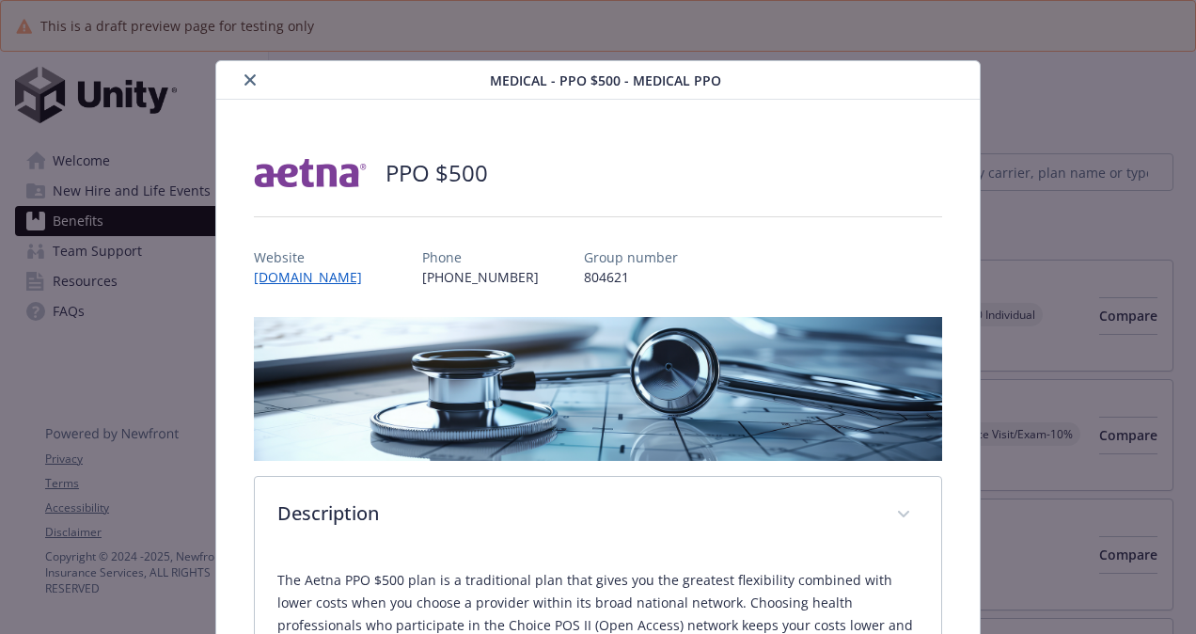
click at [240, 75] on button "close" at bounding box center [250, 80] width 23 height 23
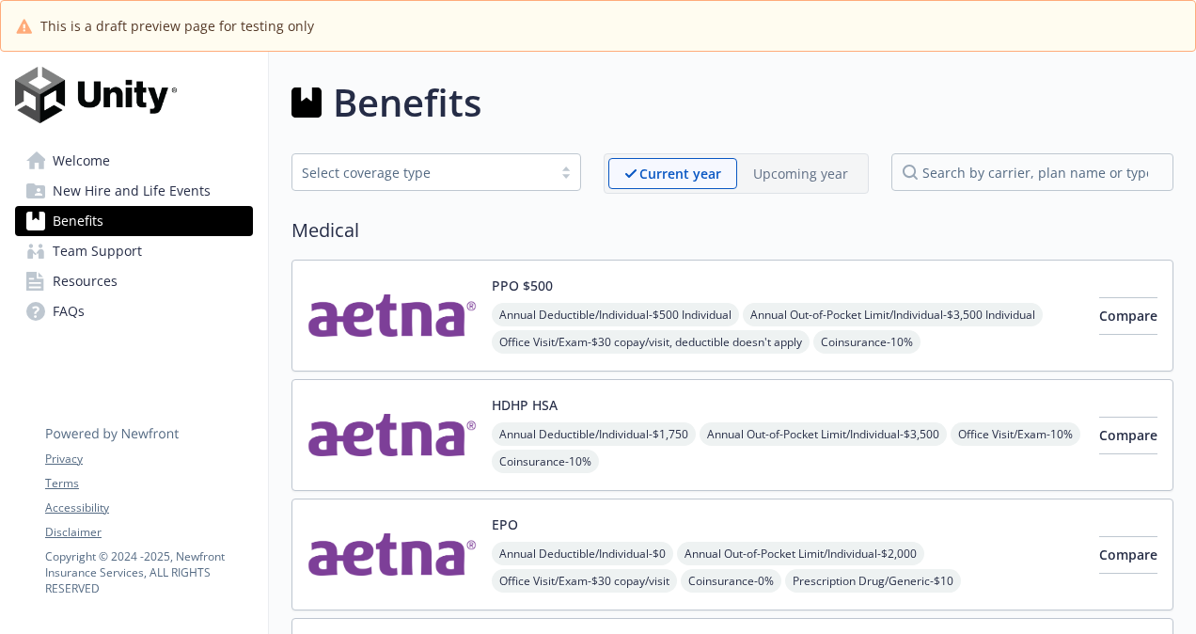
click at [437, 433] on img at bounding box center [391, 435] width 169 height 80
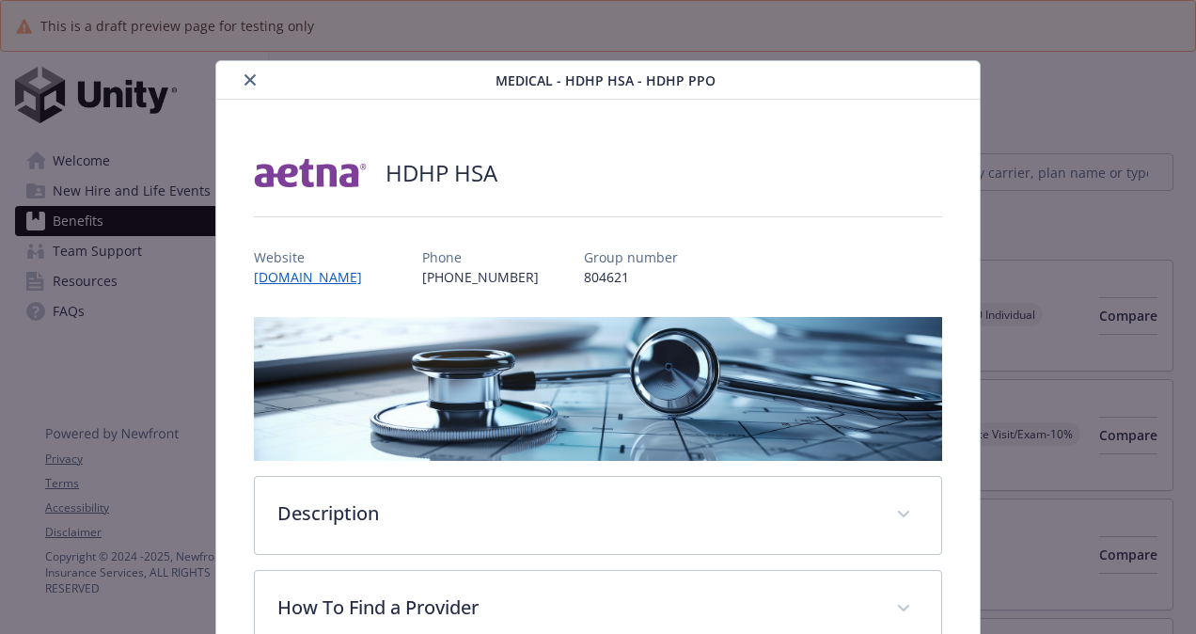
scroll to position [56, 0]
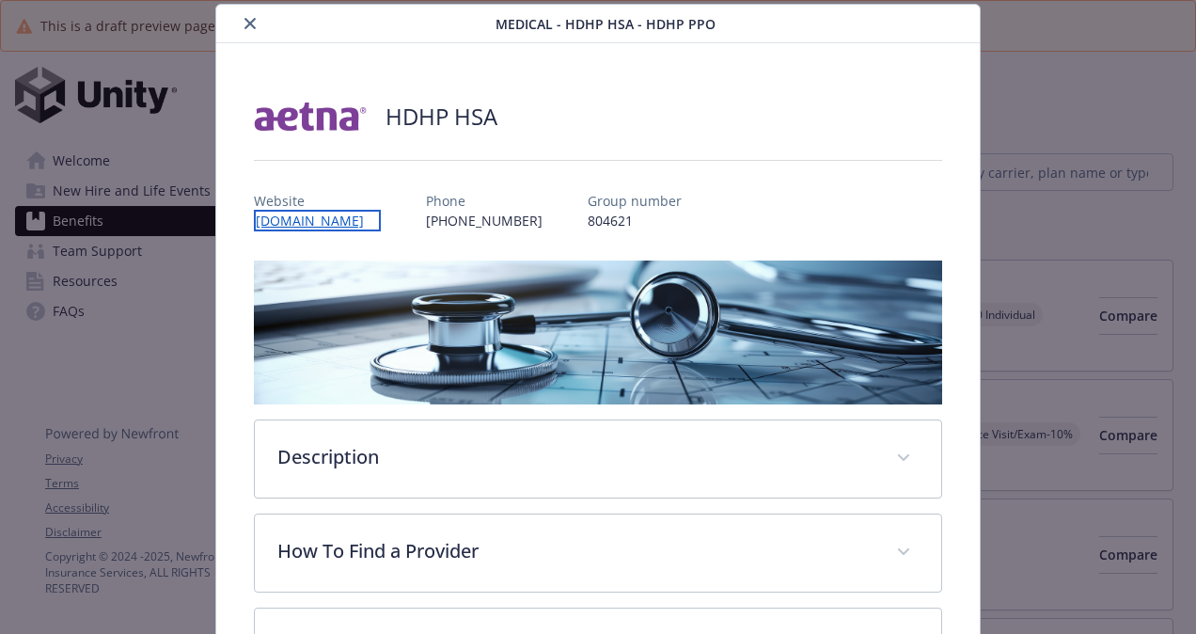
click at [293, 214] on link "[DOMAIN_NAME]" at bounding box center [317, 221] width 127 height 22
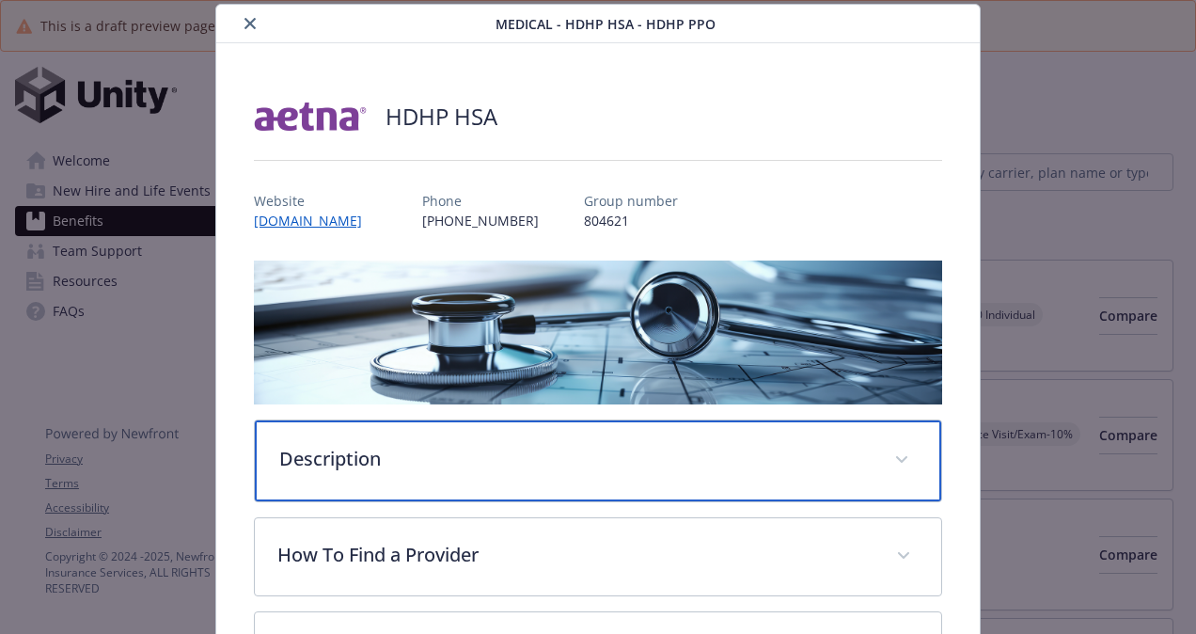
click at [494, 468] on div "Description" at bounding box center [598, 460] width 686 height 81
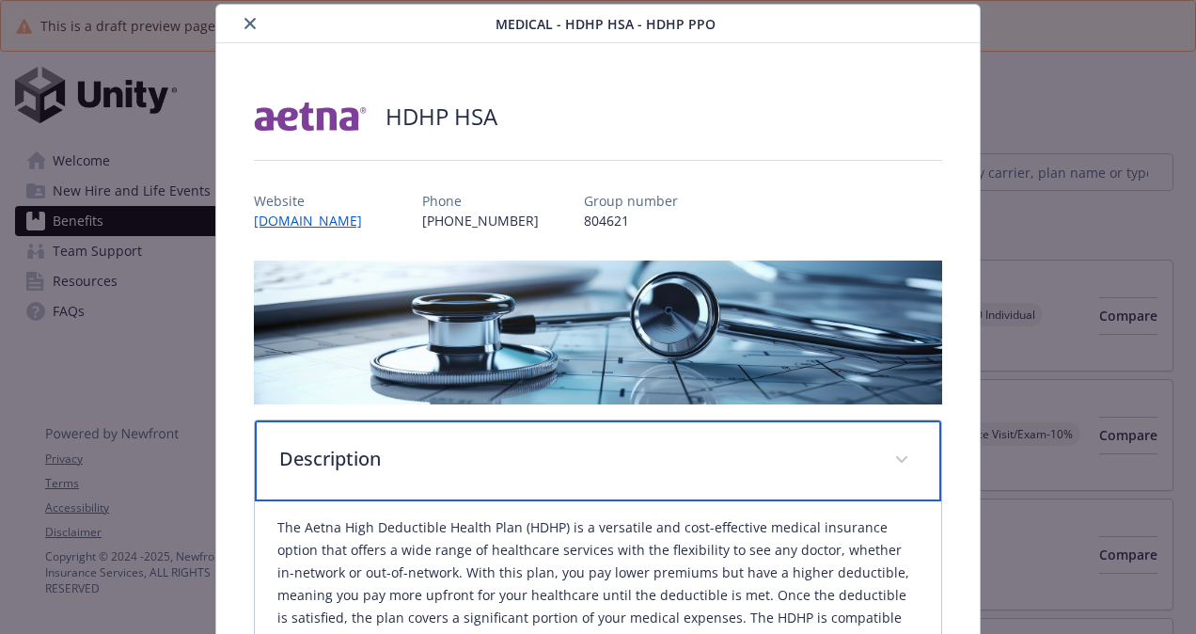
click at [496, 468] on p "Description" at bounding box center [575, 459] width 592 height 28
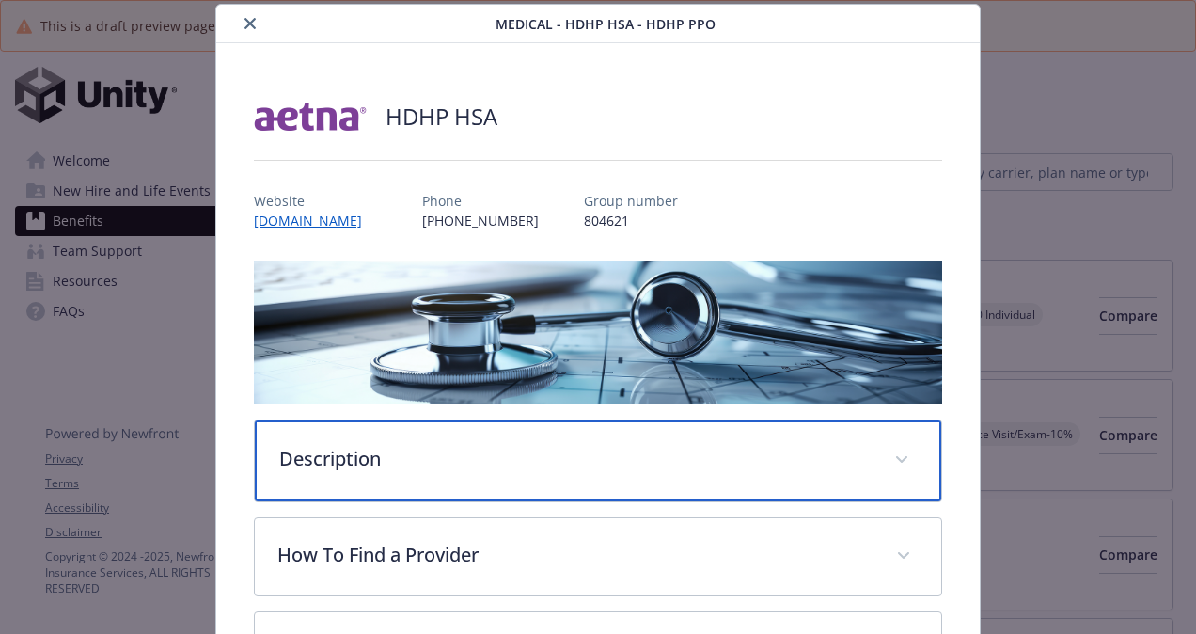
click at [496, 468] on p "Description" at bounding box center [575, 459] width 592 height 28
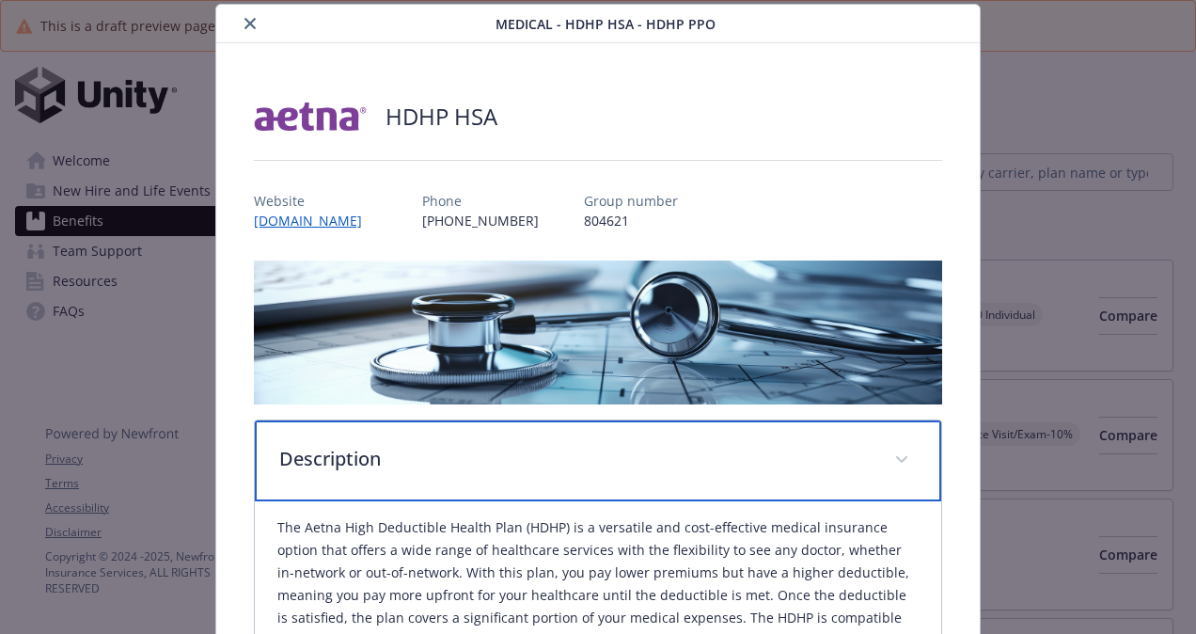
click at [496, 468] on p "Description" at bounding box center [575, 459] width 592 height 28
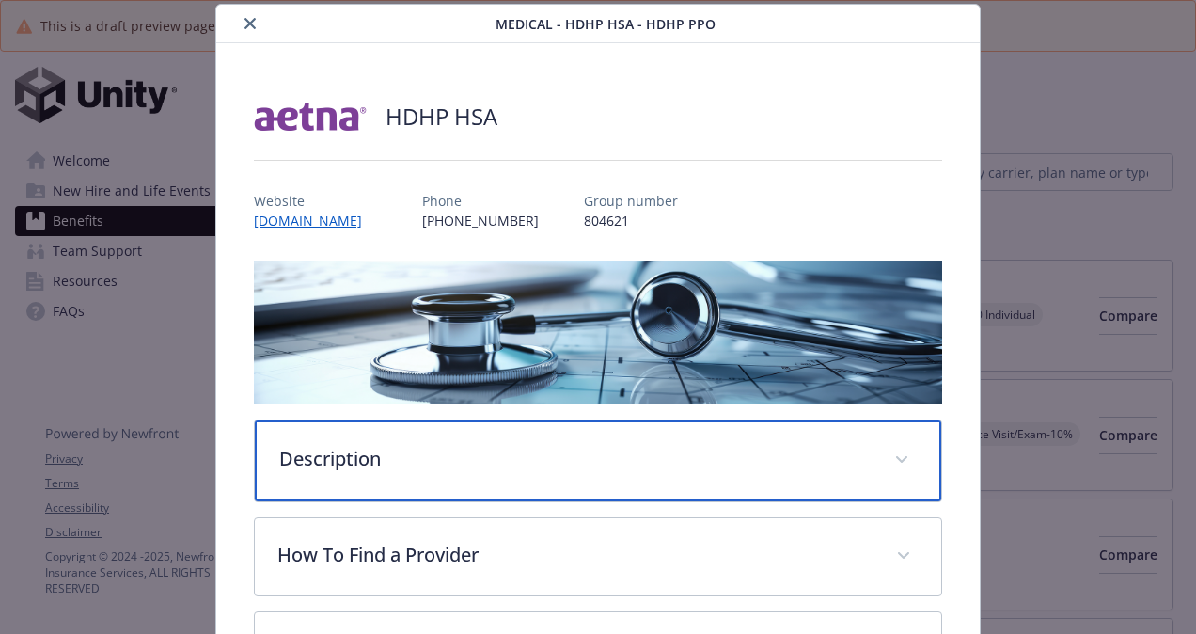
click at [496, 468] on p "Description" at bounding box center [575, 459] width 592 height 28
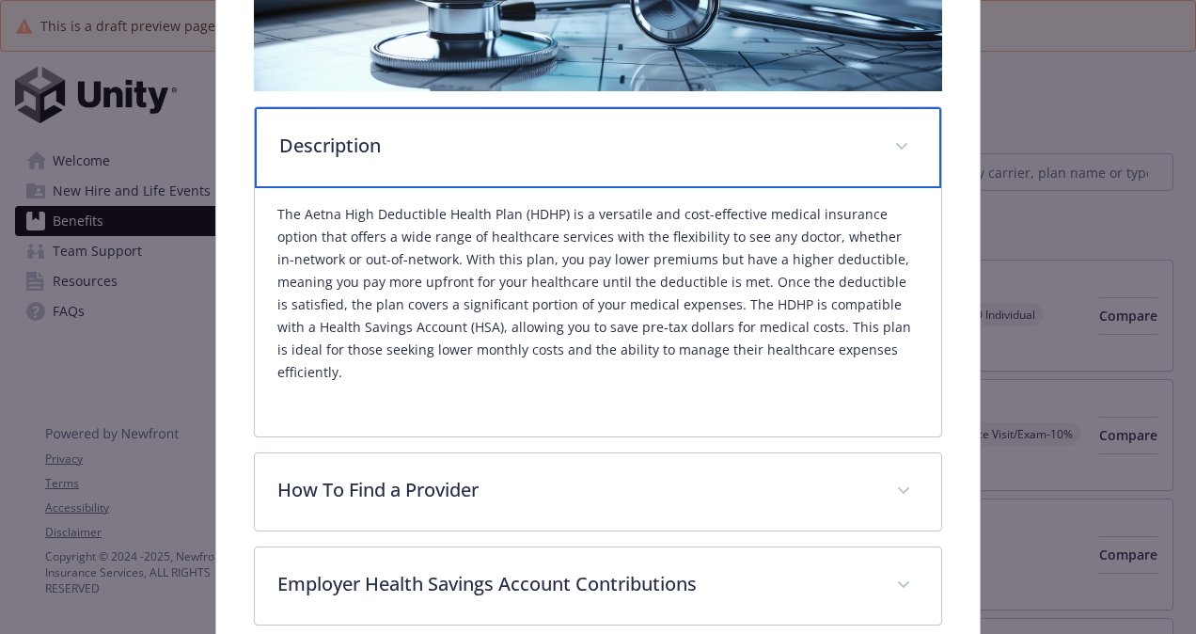
scroll to position [370, 0]
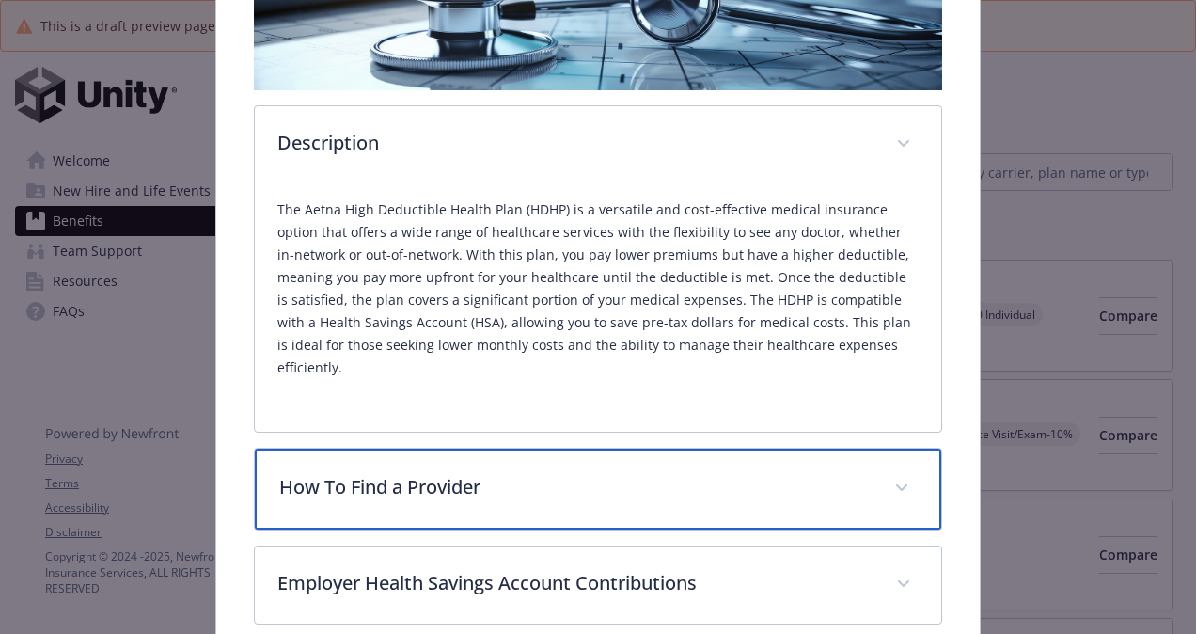
click at [496, 473] on p "How To Find a Provider" at bounding box center [575, 487] width 592 height 28
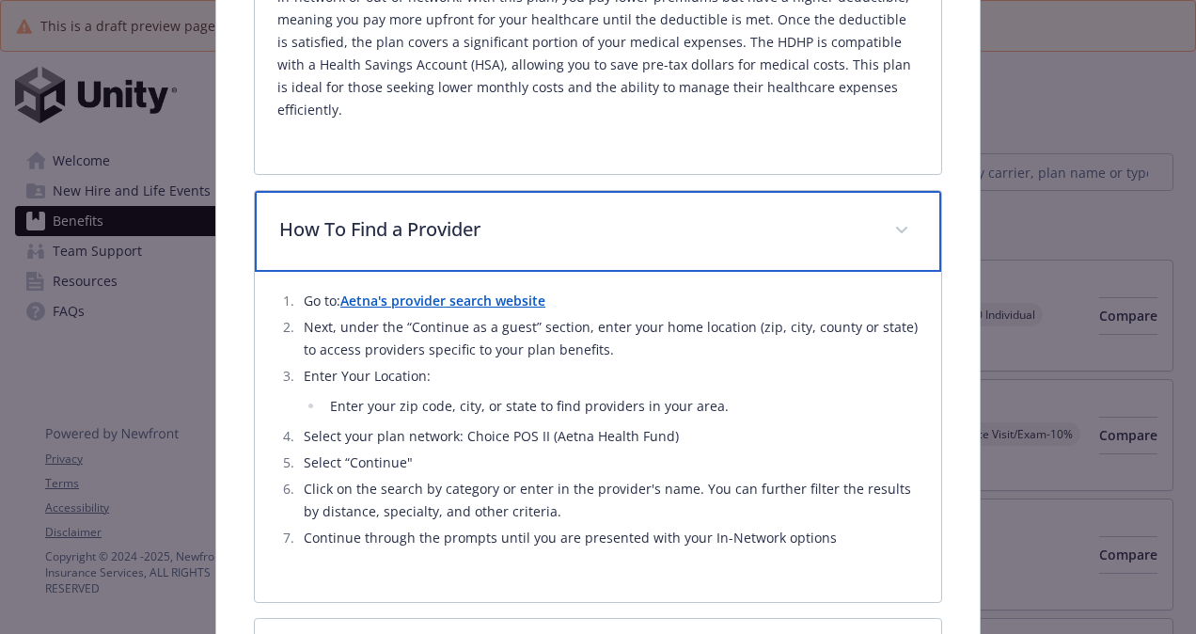
scroll to position [630, 0]
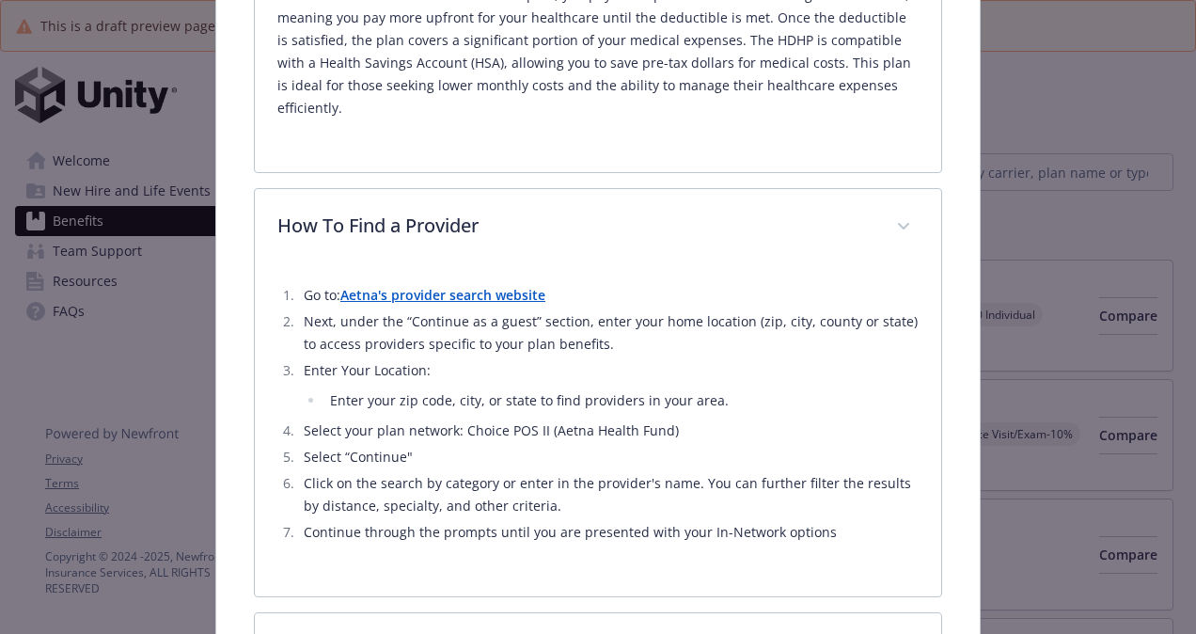
click at [447, 286] on strong "Aetna's provider search website" at bounding box center [442, 295] width 205 height 18
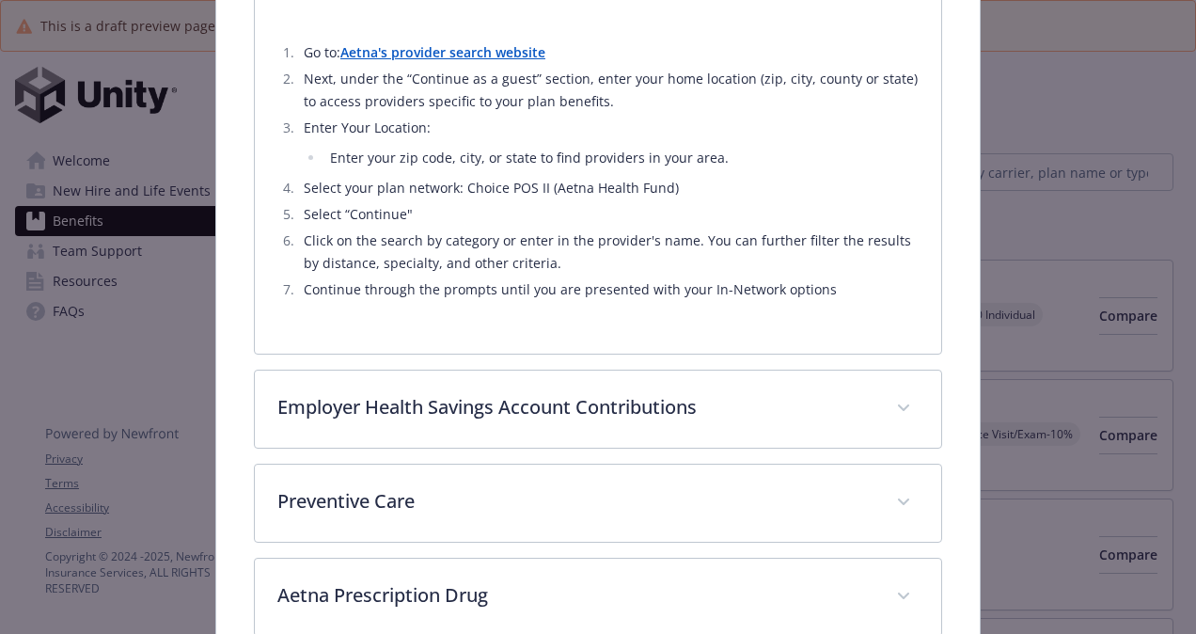
scroll to position [873, 0]
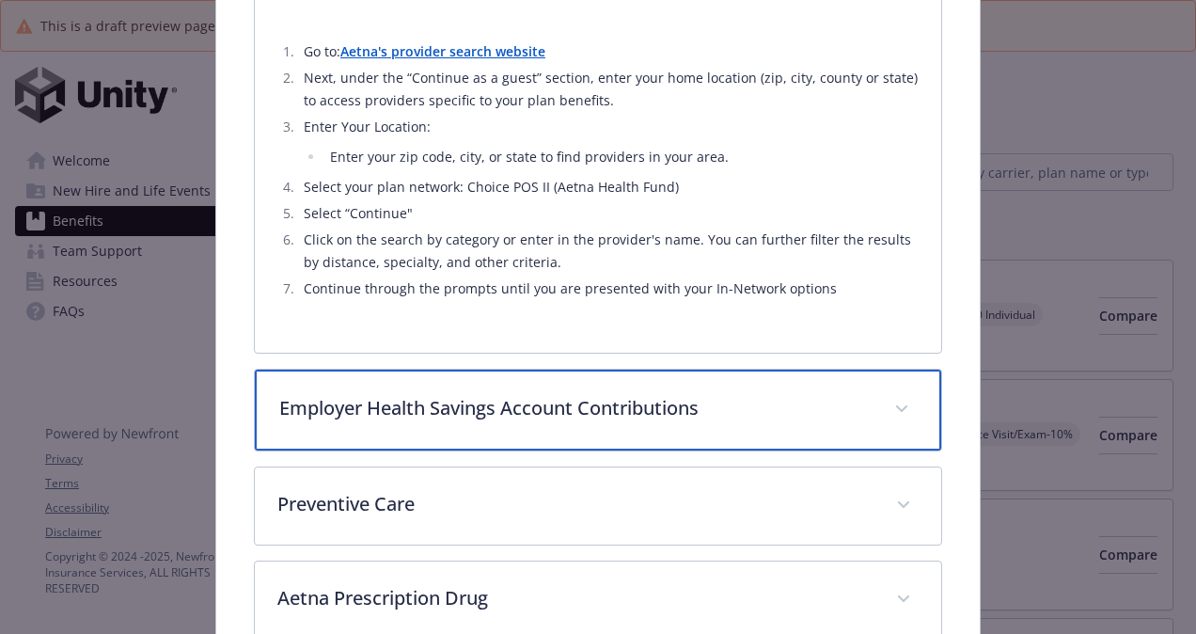
click at [323, 397] on div "Employer Health Savings Account Contributions" at bounding box center [598, 409] width 686 height 81
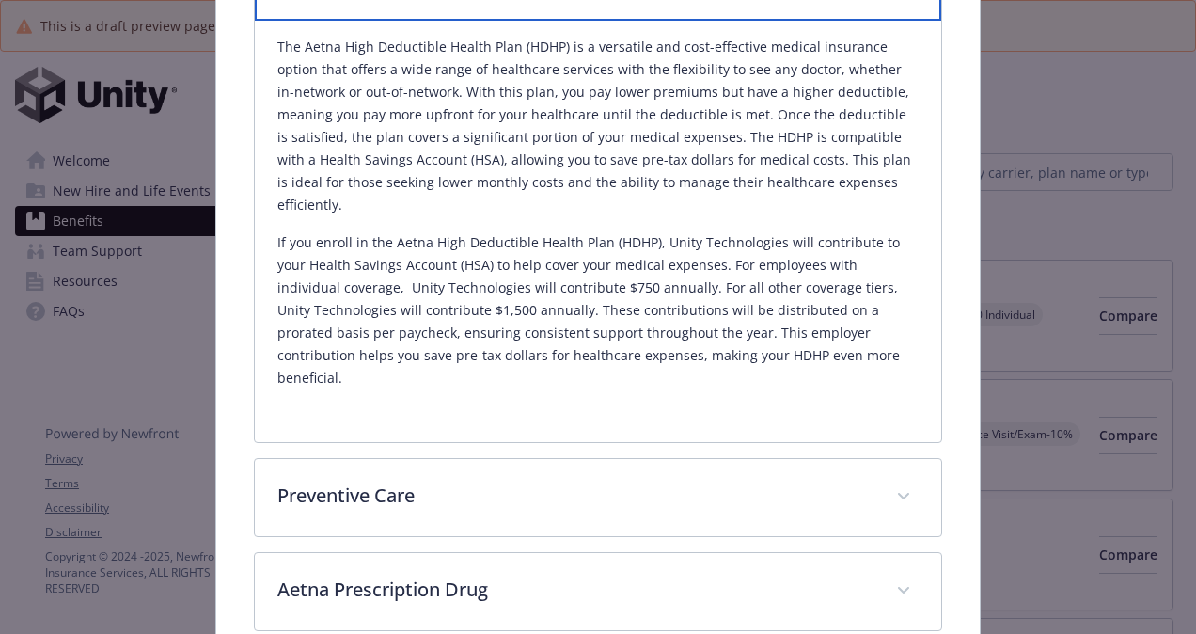
scroll to position [1303, 0]
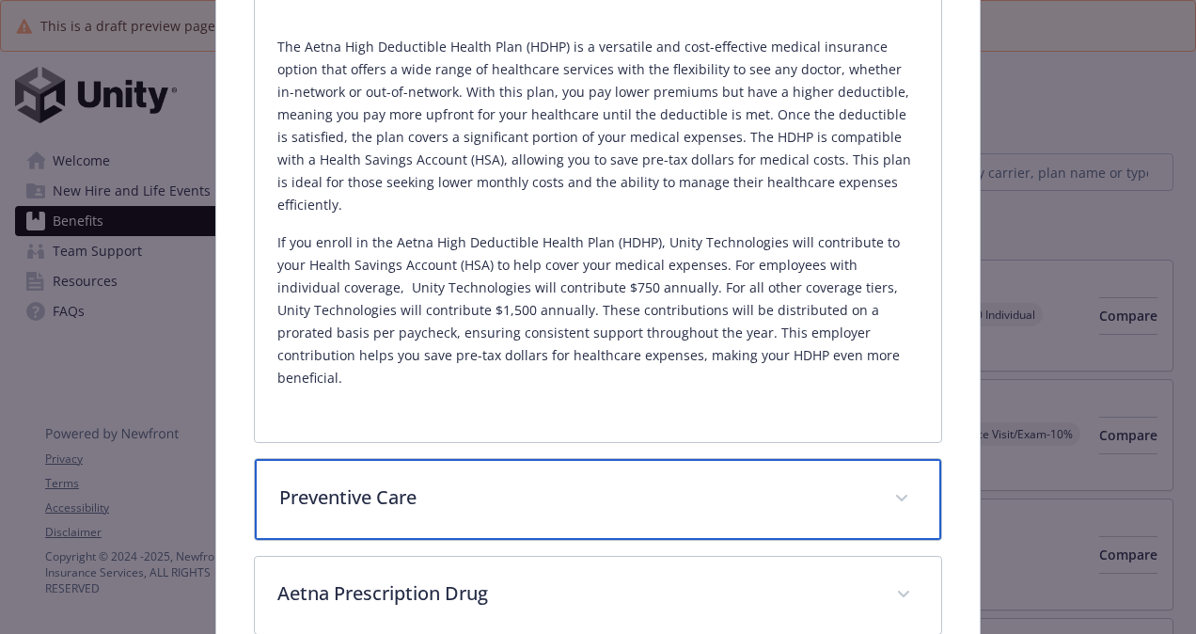
click at [607, 483] on p "Preventive Care" at bounding box center [575, 497] width 592 height 28
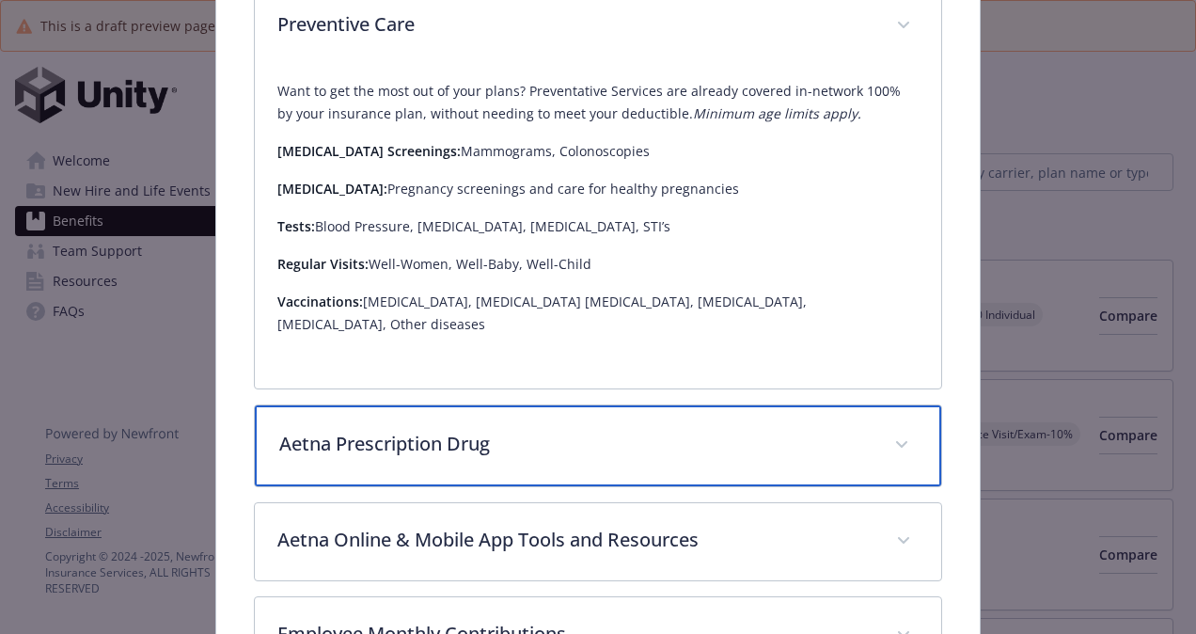
scroll to position [1766, 0]
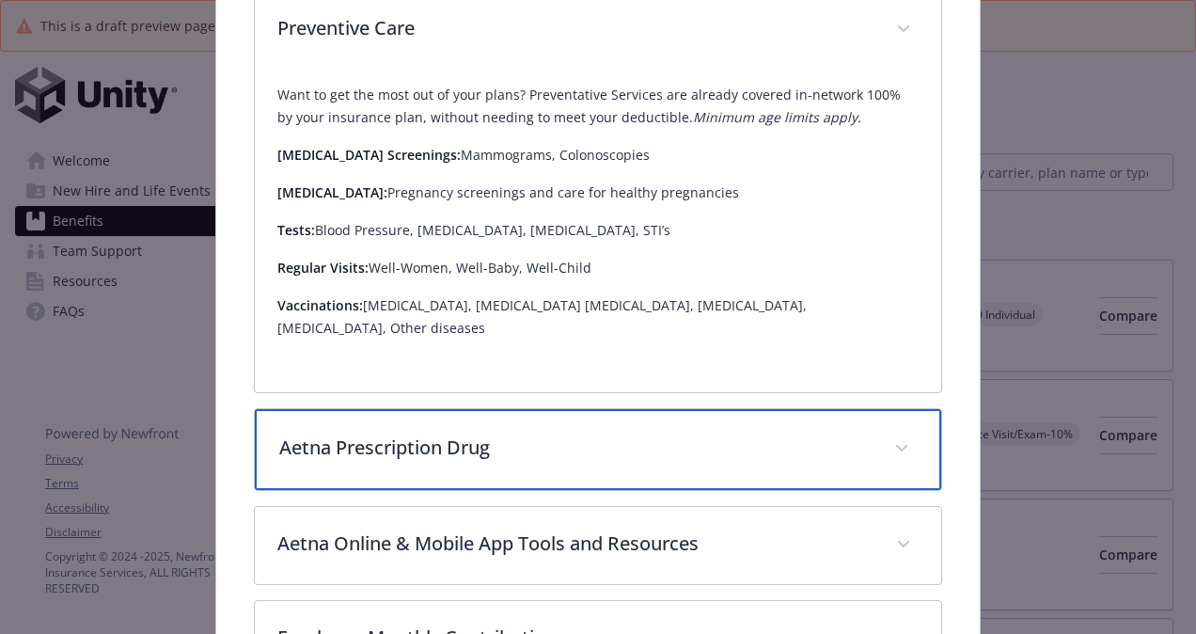
click at [615, 433] on p "Aetna Prescription Drug" at bounding box center [575, 447] width 592 height 28
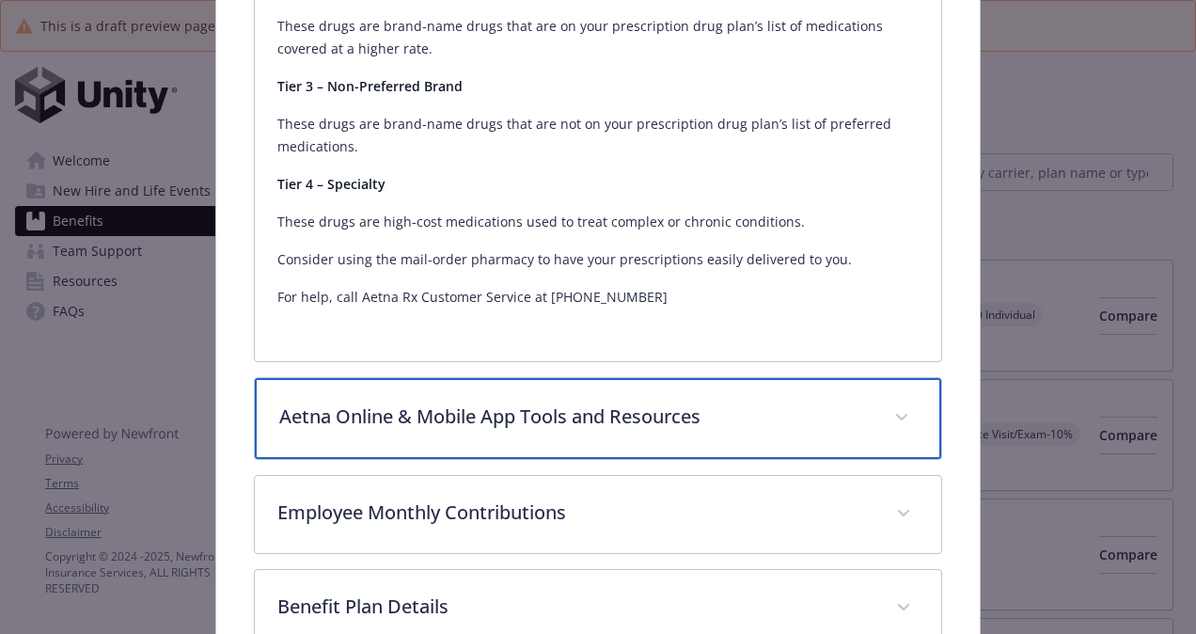
scroll to position [2467, 0]
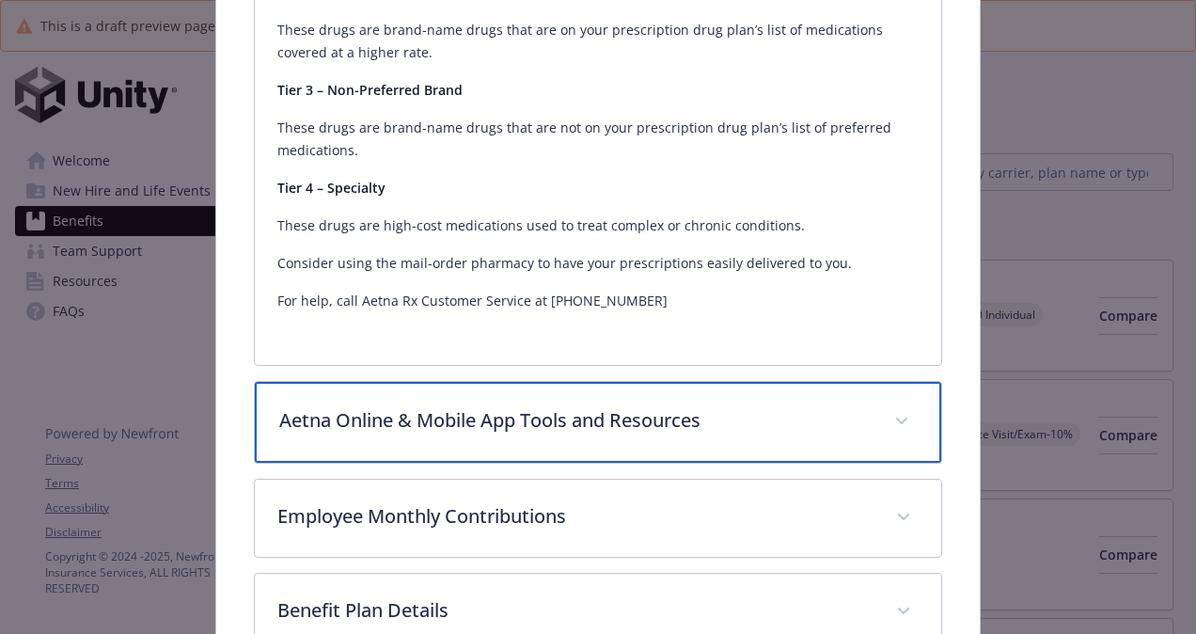
click at [615, 406] on span "details for plan Medical - HDHP HSA - HDHP PPO" at bounding box center [901, 421] width 30 height 30
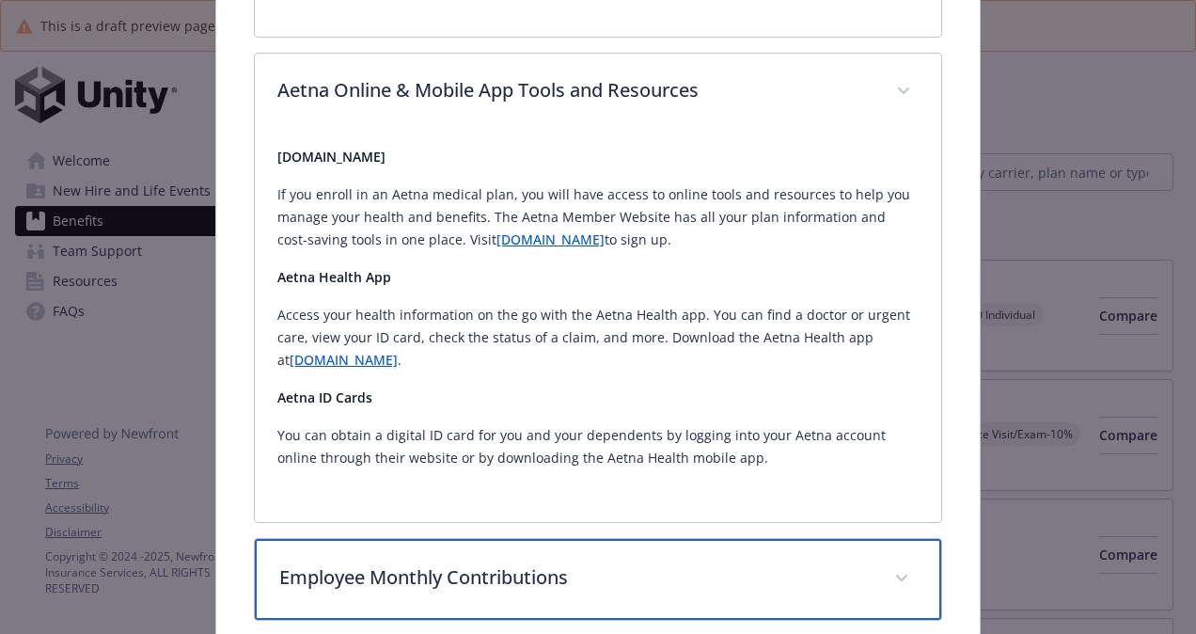
scroll to position [2793, 0]
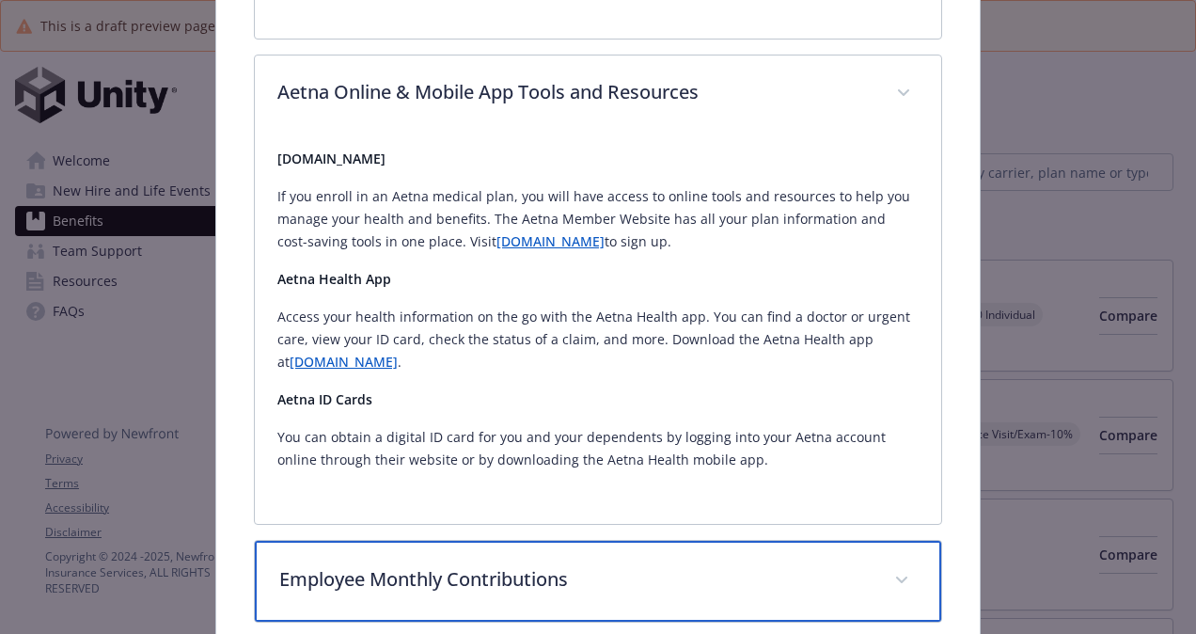
click at [615, 576] on icon "details for plan Medical - HDHP HSA - HDHP PPO" at bounding box center [901, 580] width 11 height 8
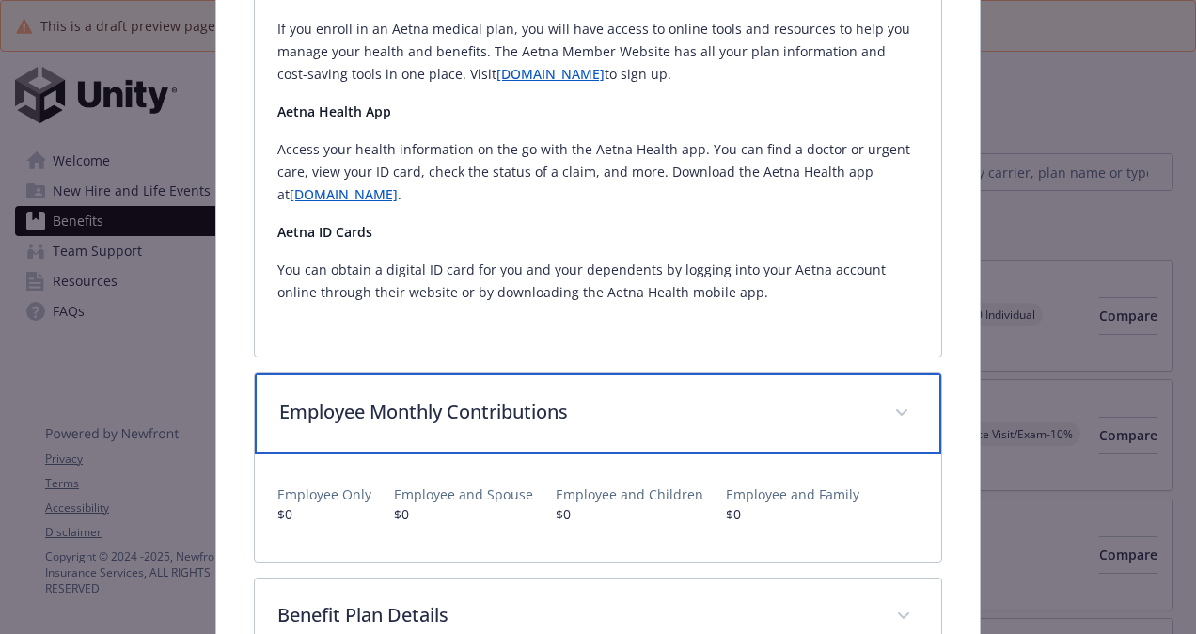
scroll to position [2961, 0]
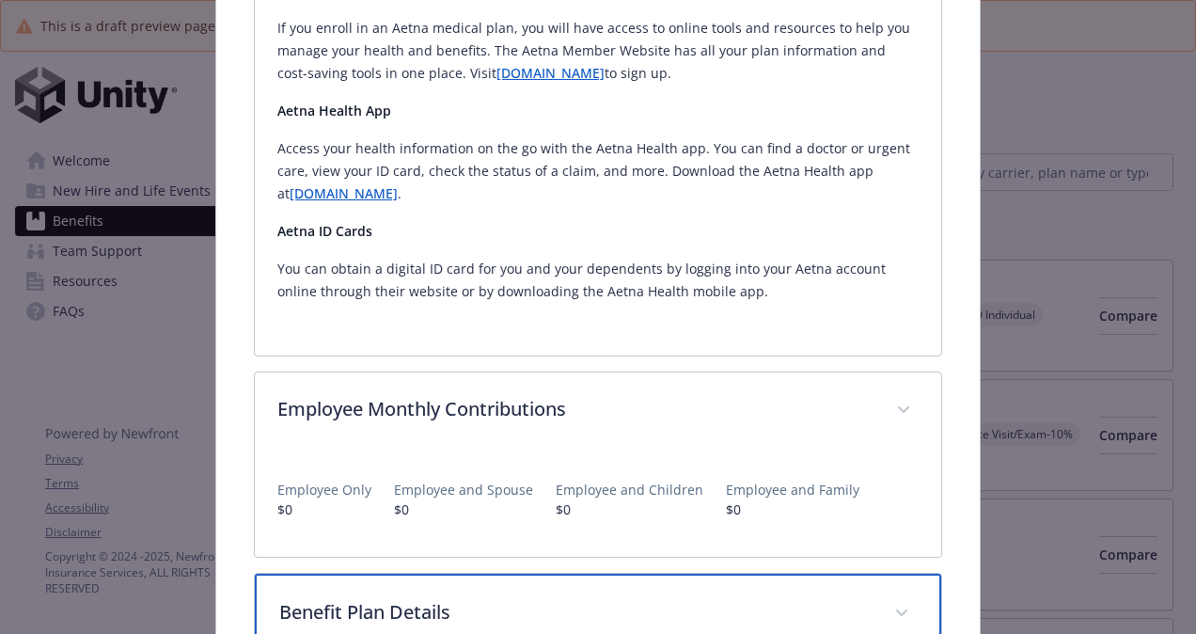
click at [615, 598] on span "details for plan Medical - HDHP HSA - HDHP PPO" at bounding box center [901, 613] width 30 height 30
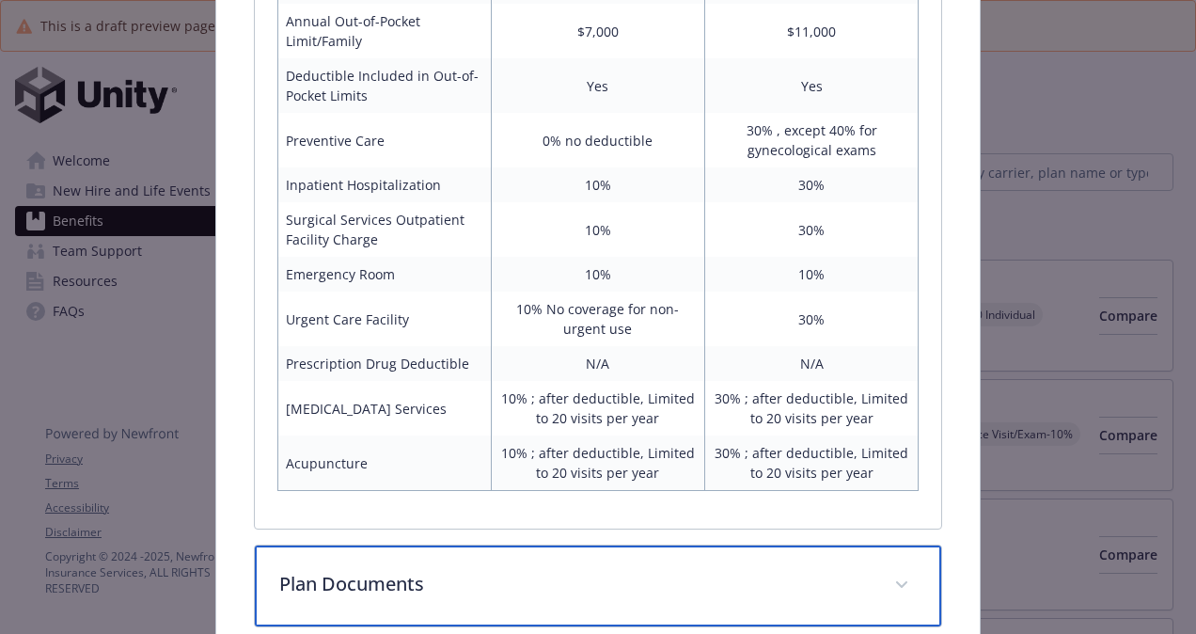
scroll to position [3884, 0]
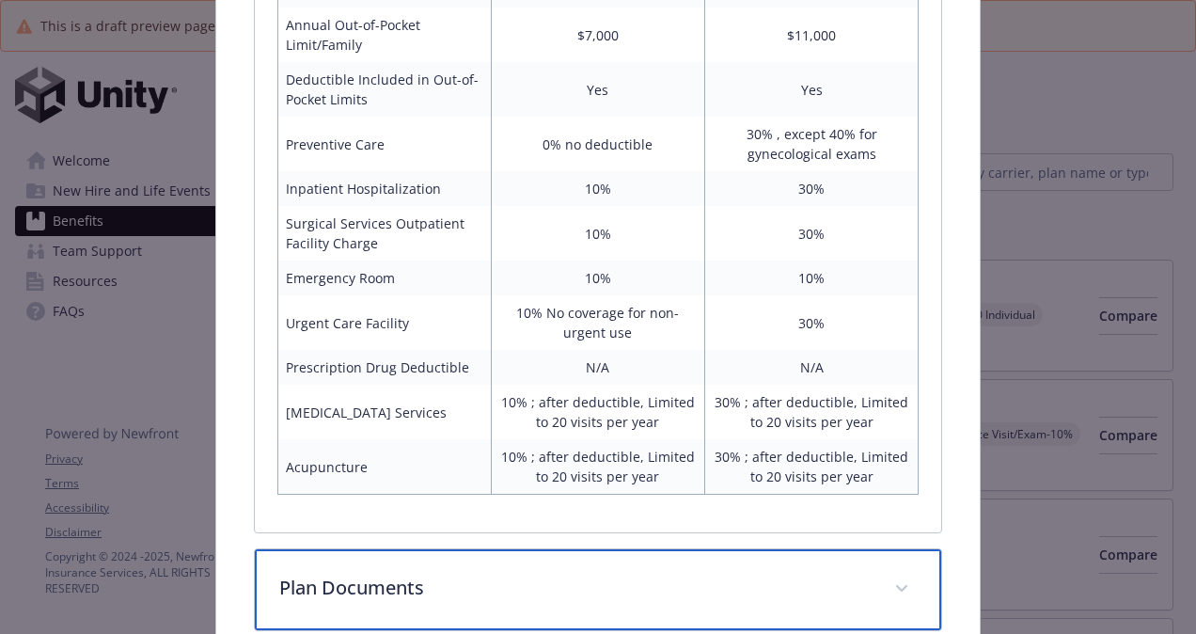
click at [615, 573] on span "details for plan Medical - HDHP HSA - HDHP PPO" at bounding box center [901, 588] width 30 height 30
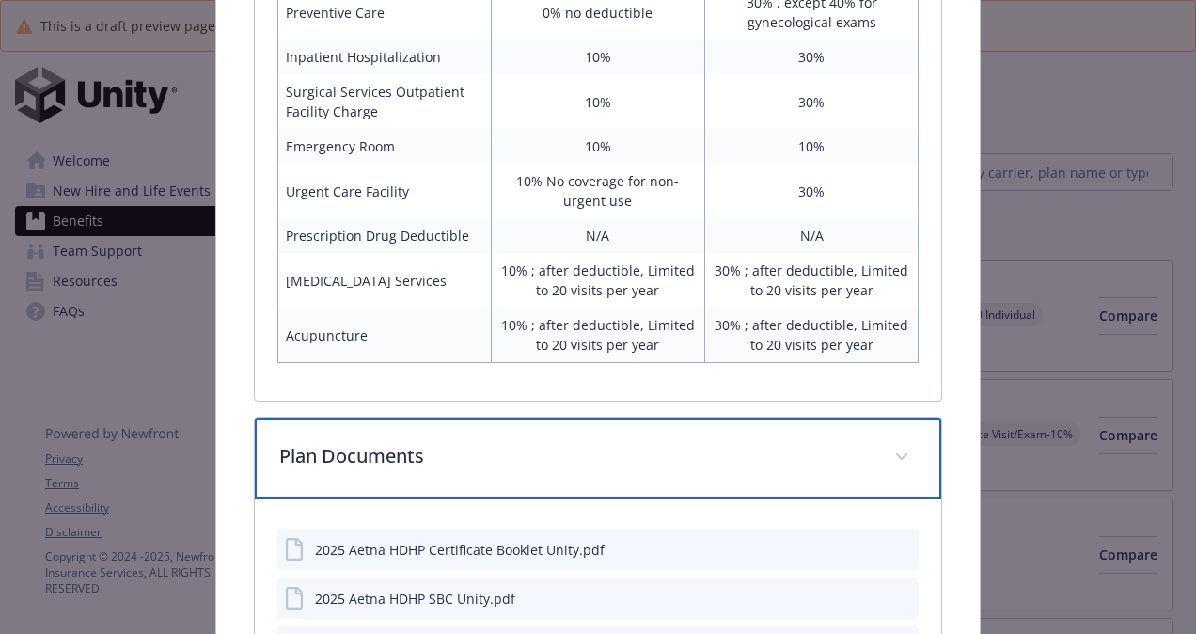
scroll to position [4024, 0]
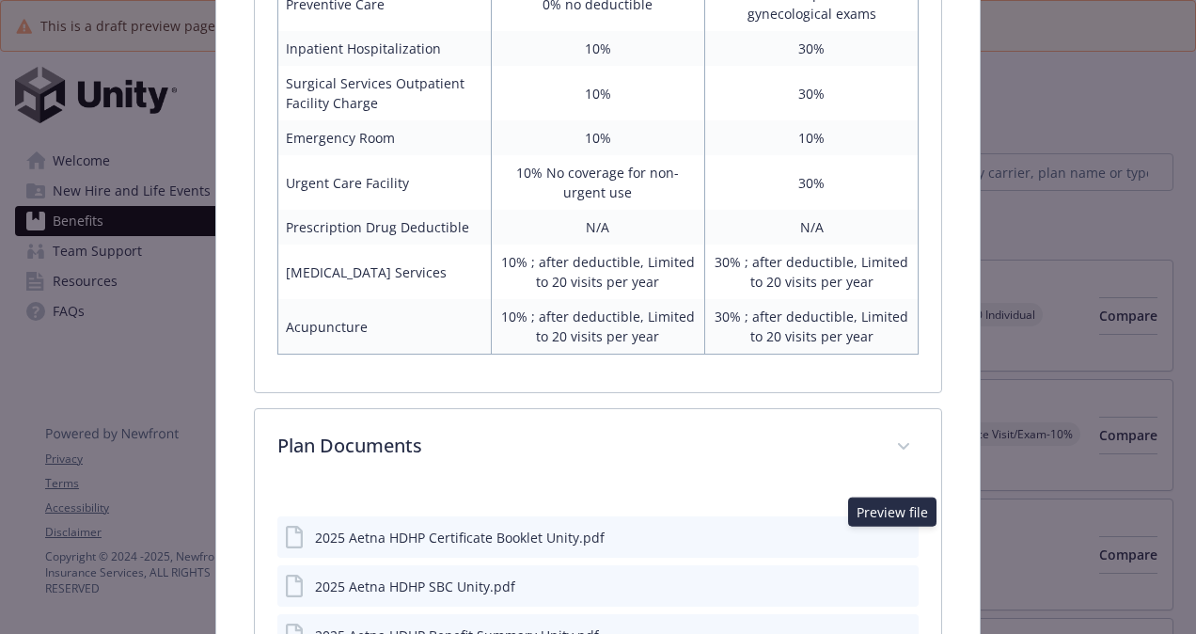
click at [615, 616] on icon "preview file" at bounding box center [900, 633] width 17 height 13
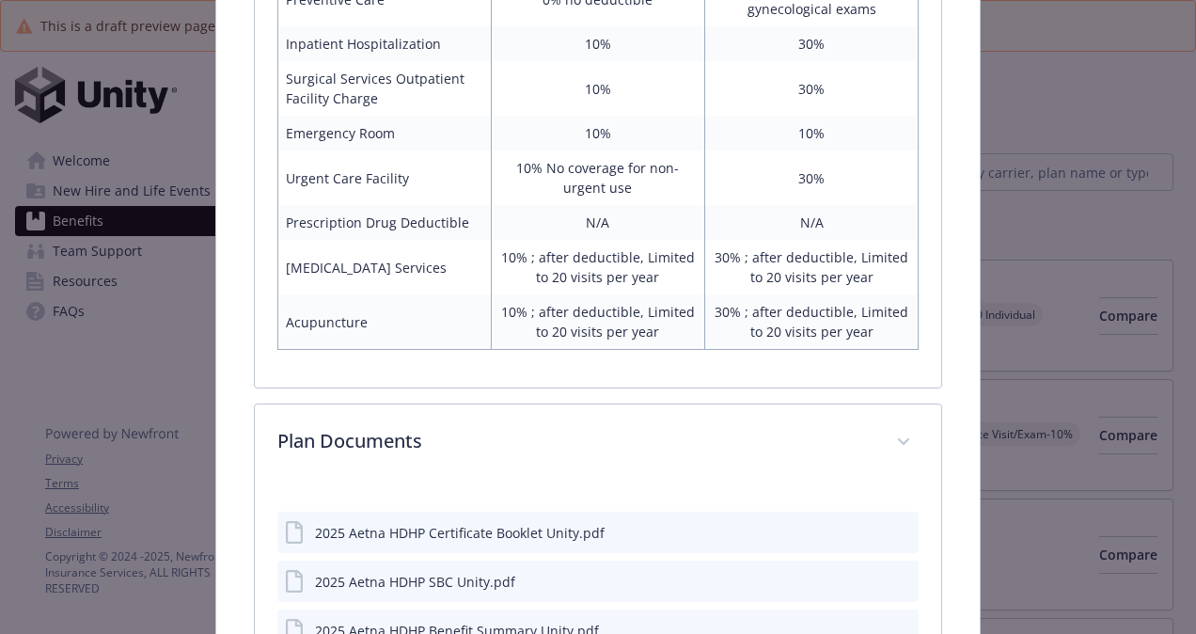
scroll to position [4091, 0]
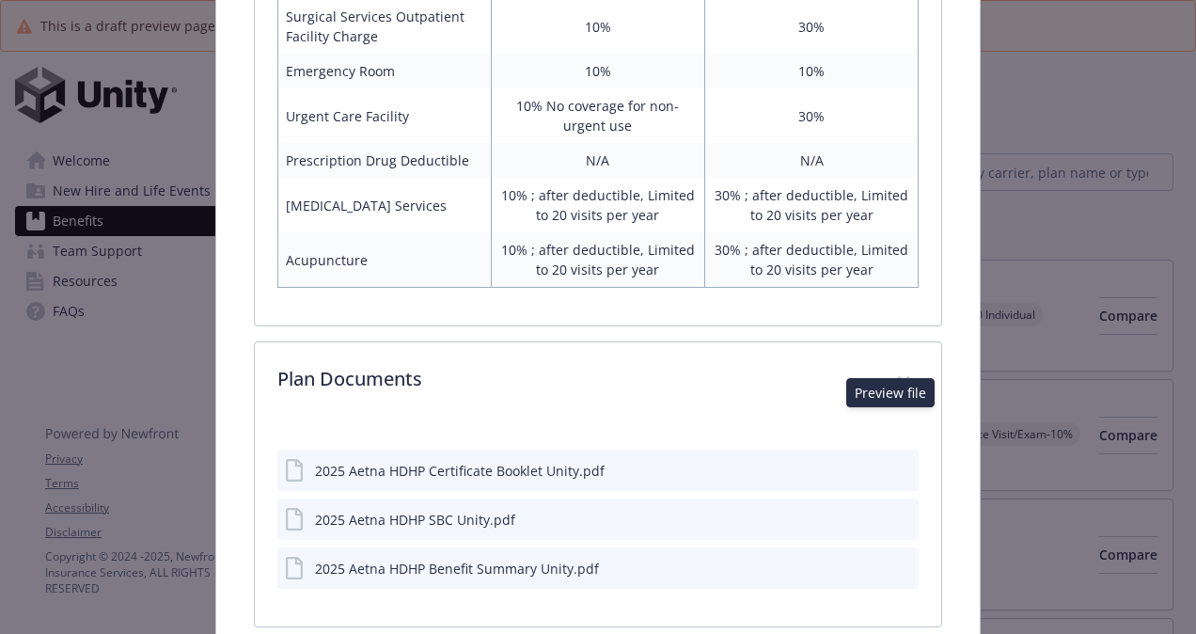
click at [615, 511] on icon "preview file" at bounding box center [900, 517] width 17 height 13
